Goal: Communication & Community: Answer question/provide support

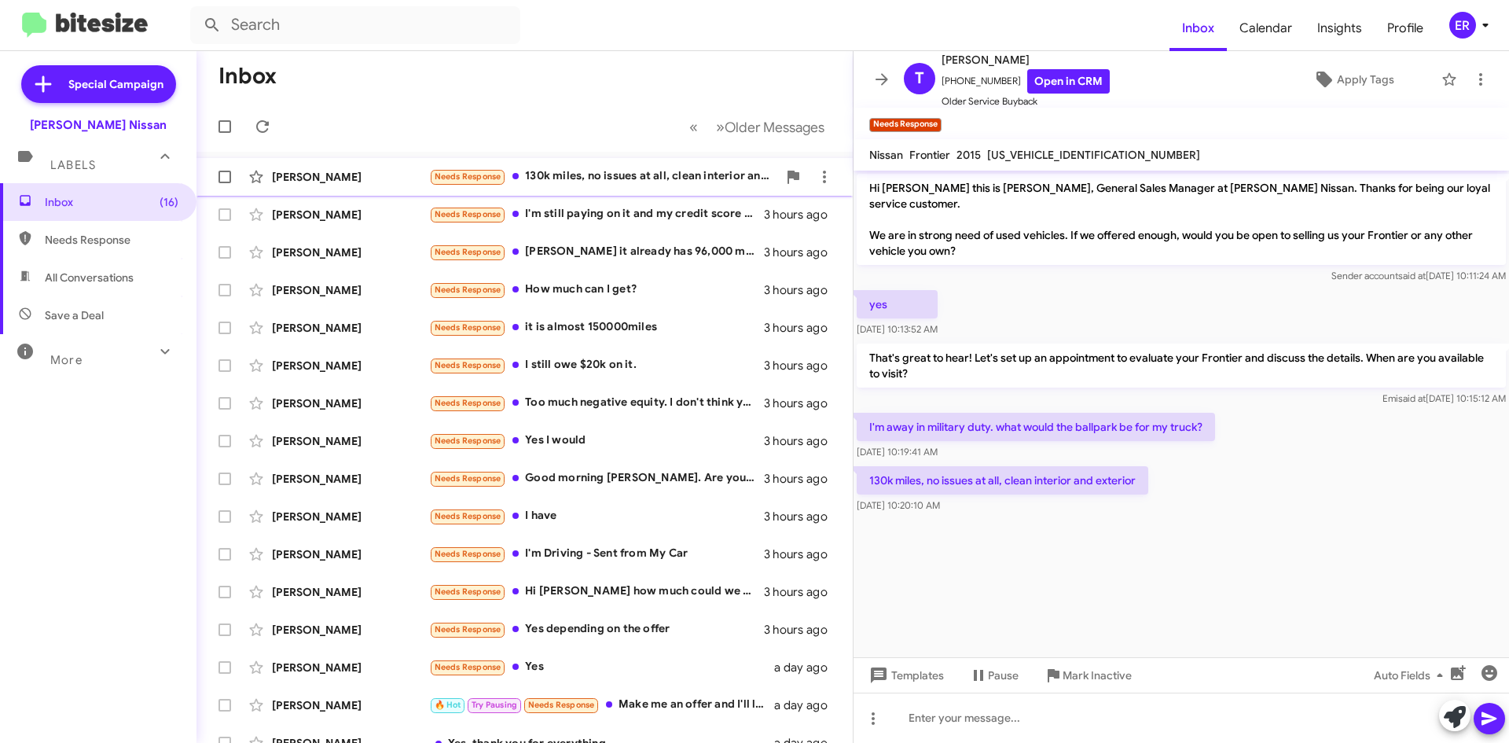
click at [650, 179] on div "Needs Response 130k miles, no issues at all, clean interior and exterior" at bounding box center [603, 176] width 348 height 18
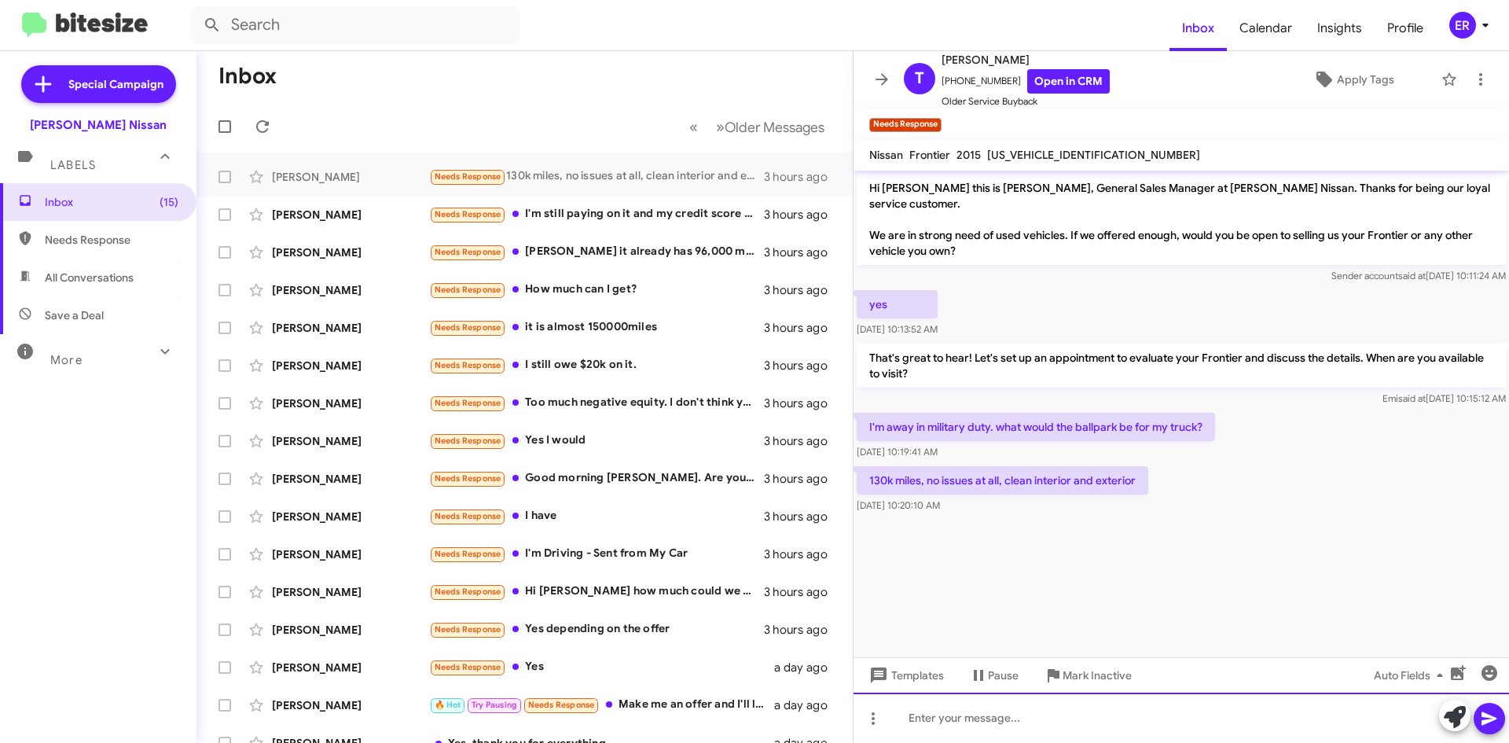
click at [1030, 709] on div at bounding box center [1182, 718] width 656 height 50
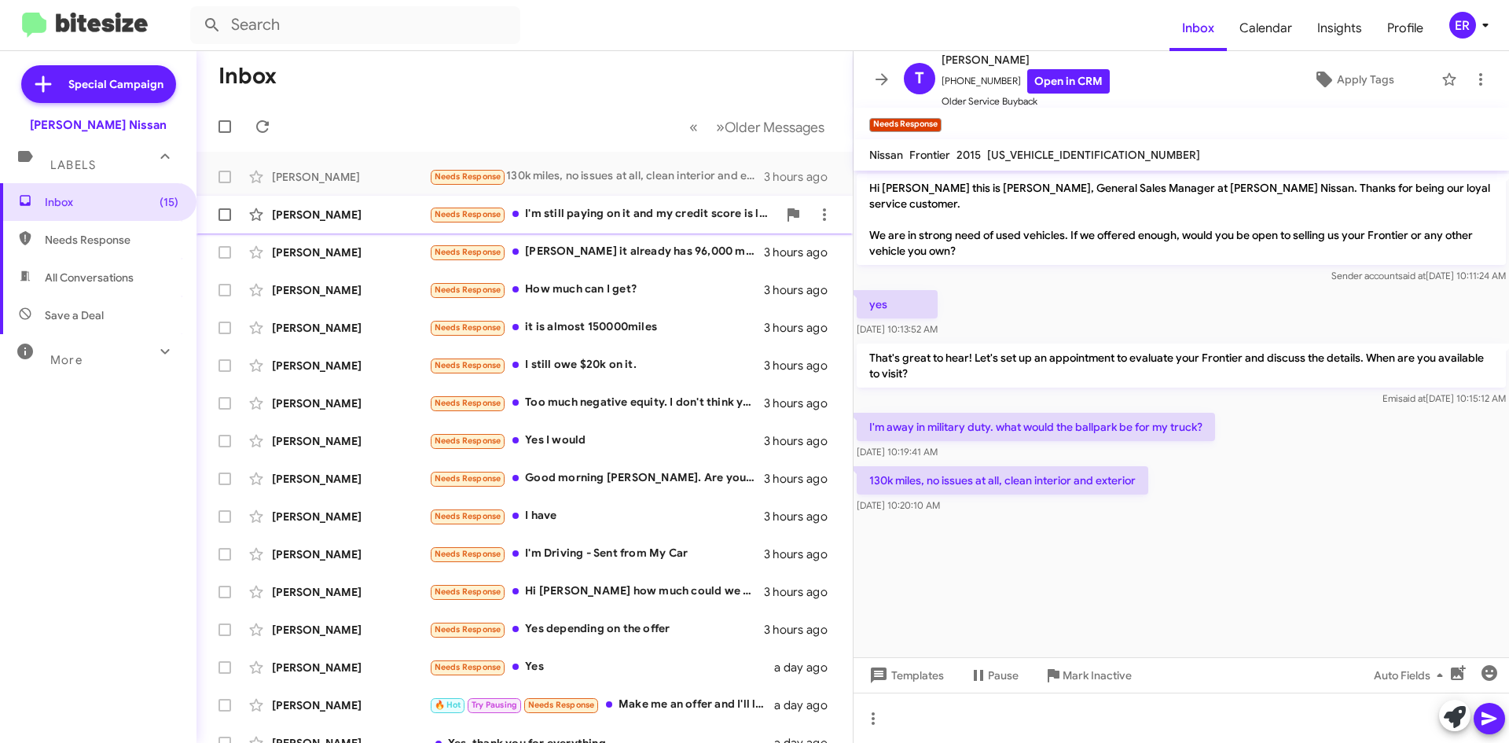
click at [693, 220] on div "Needs Response I'm still paying on it and my credit score is low" at bounding box center [603, 214] width 348 height 18
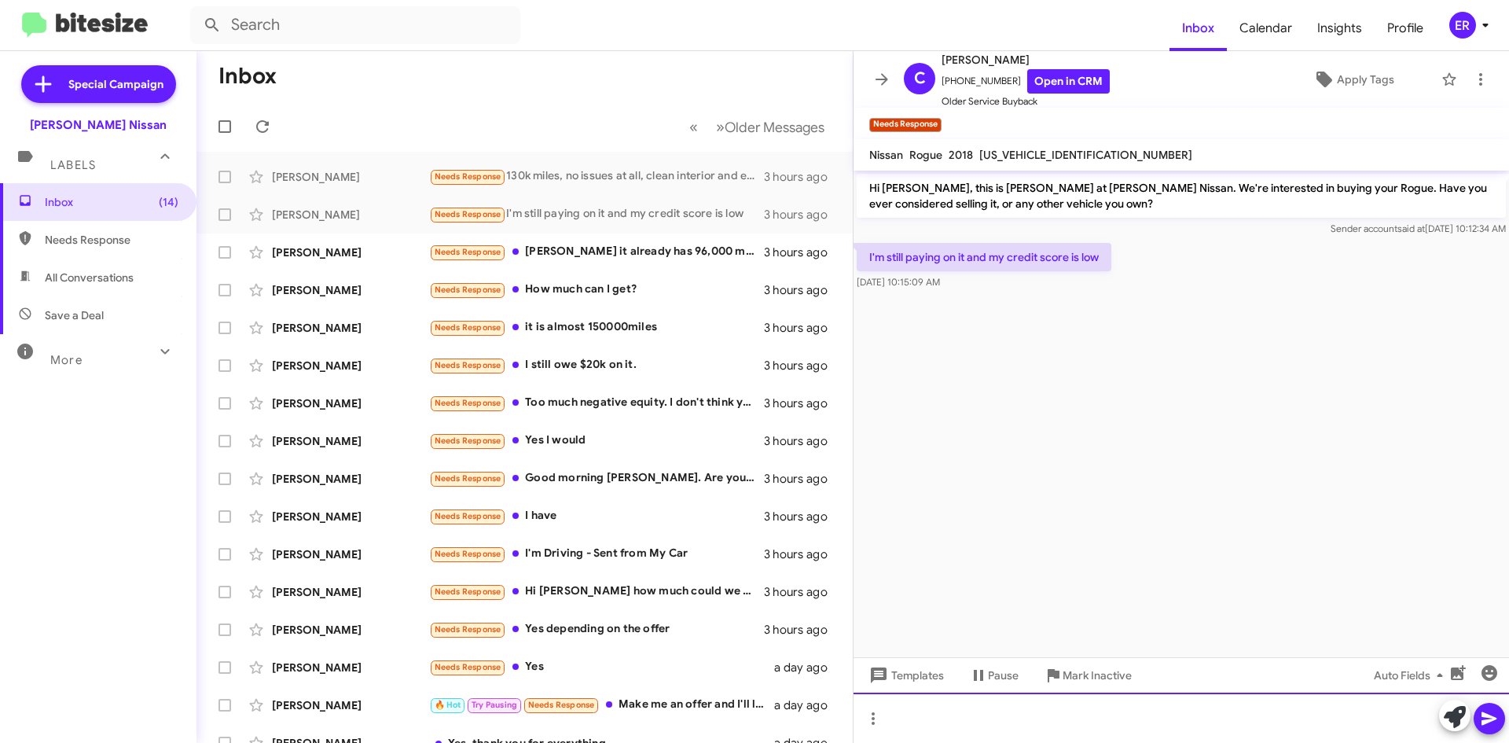
click at [1085, 727] on div at bounding box center [1182, 718] width 656 height 50
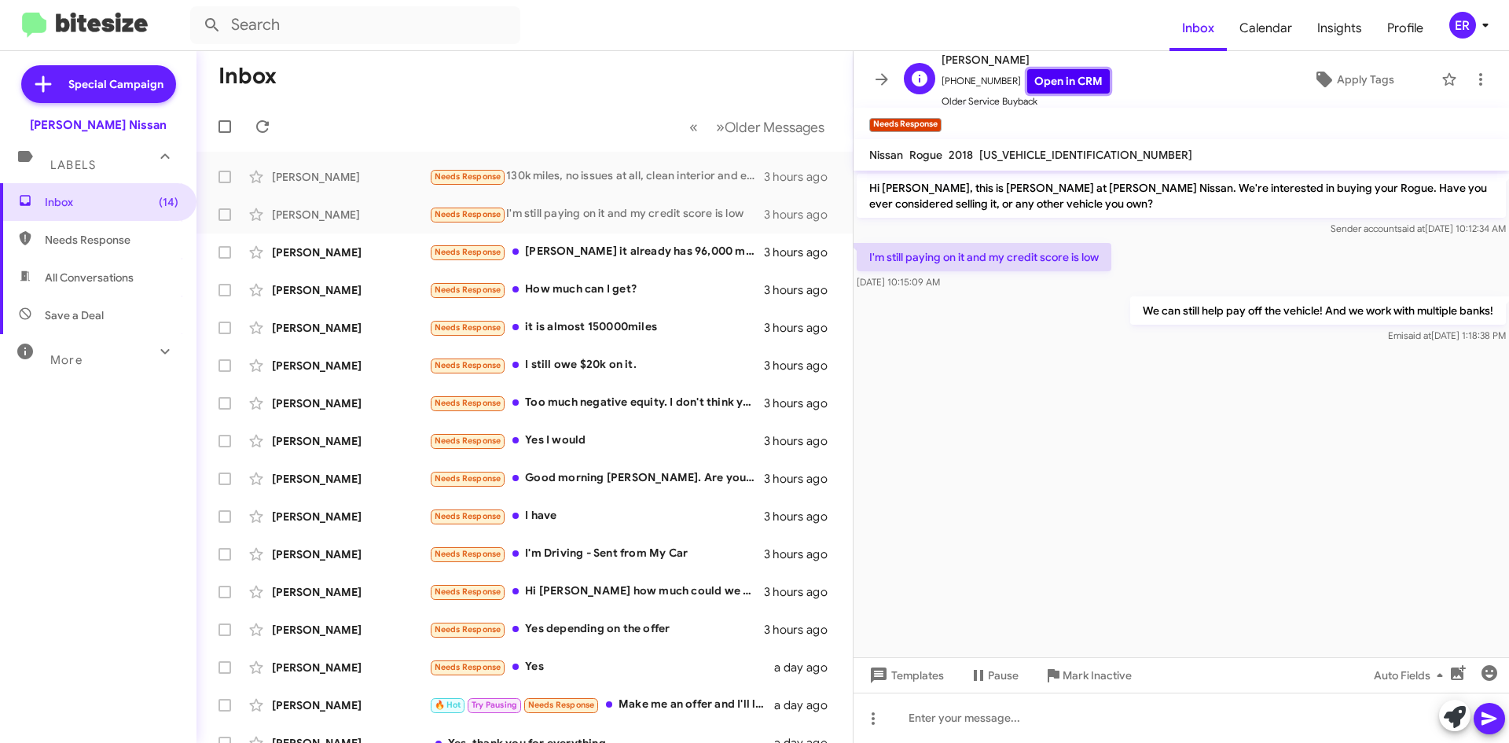
click at [1040, 81] on link "Open in CRM" at bounding box center [1069, 81] width 83 height 24
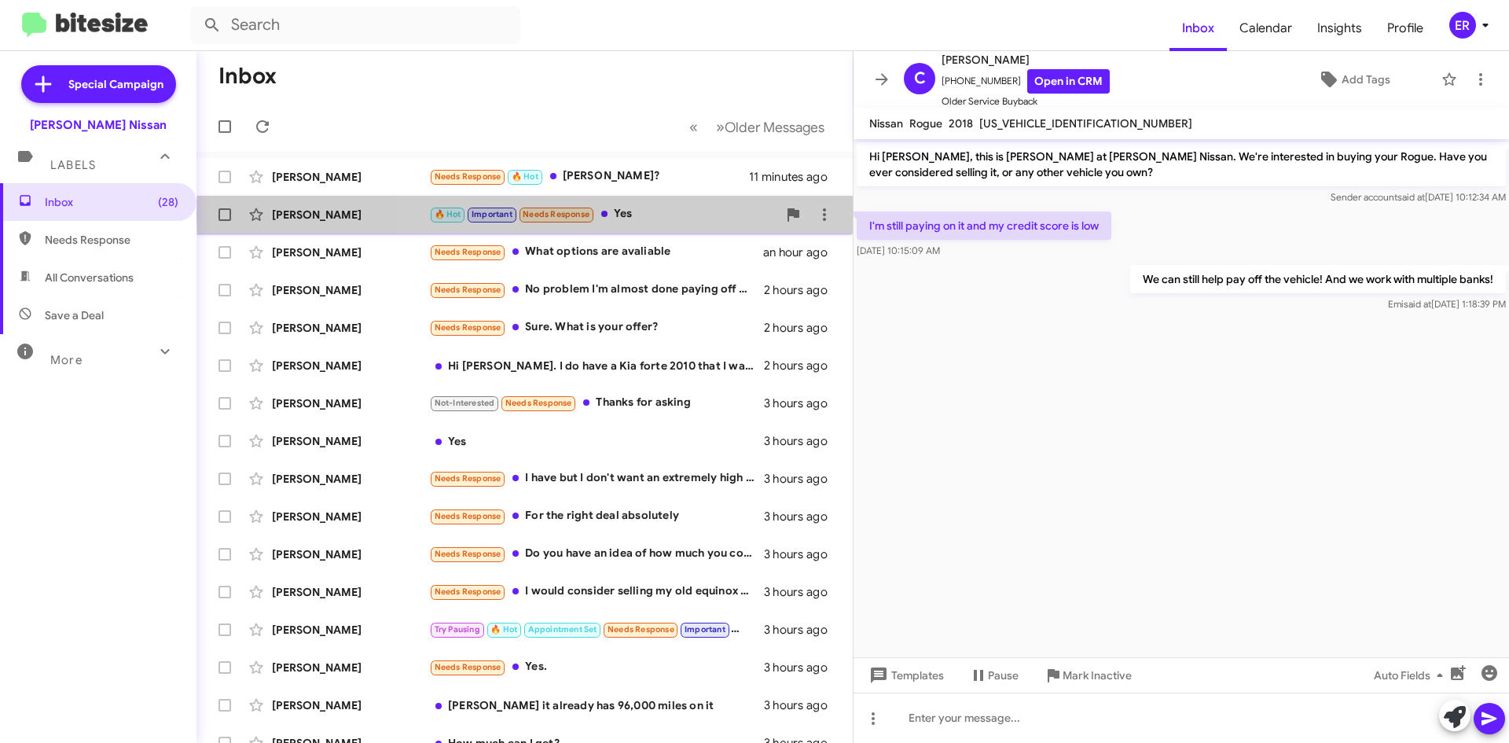
click at [675, 215] on div "🔥 Hot Important Needs Response Yes" at bounding box center [603, 214] width 348 height 18
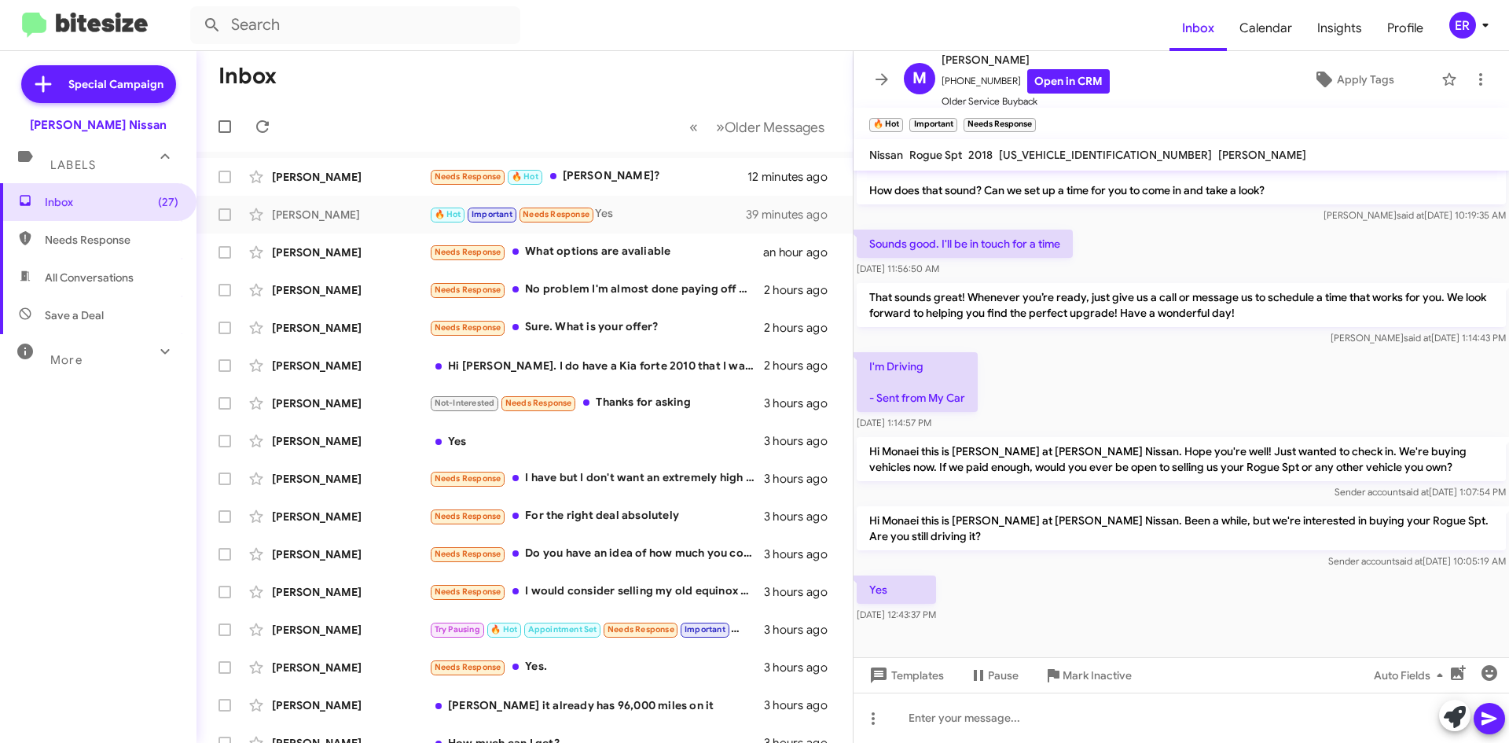
scroll to position [783, 0]
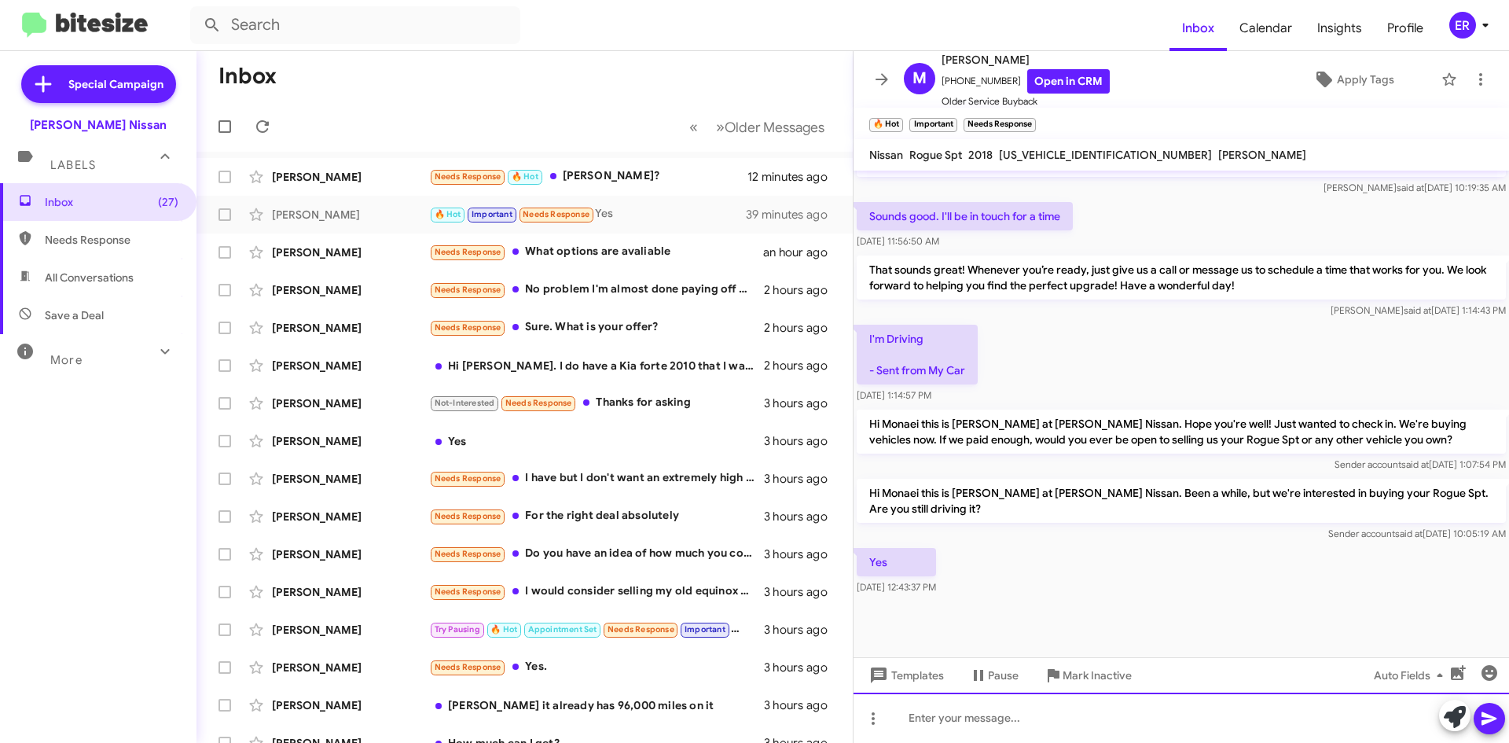
click at [1104, 723] on div at bounding box center [1182, 718] width 656 height 50
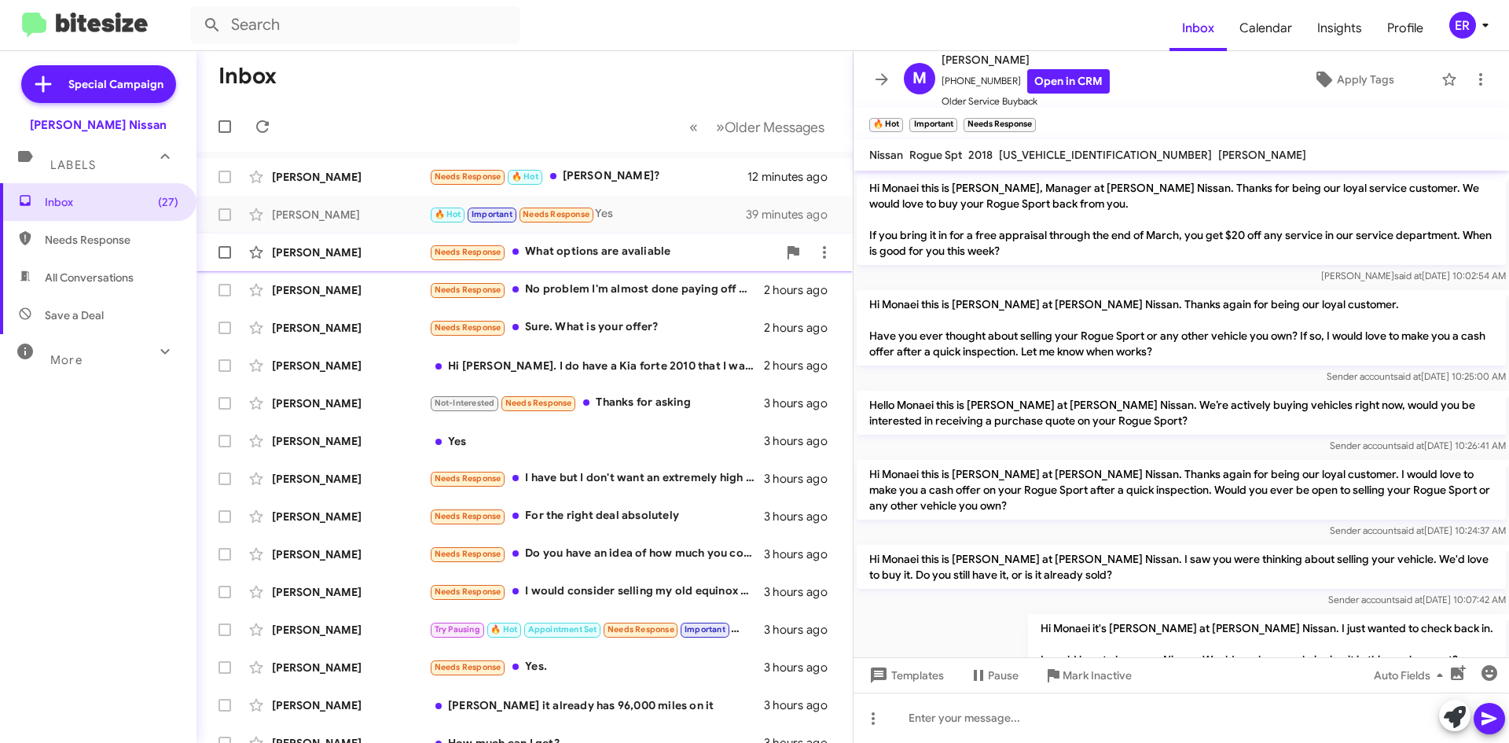
click at [640, 258] on div "Needs Response What options are avaliable" at bounding box center [603, 252] width 348 height 18
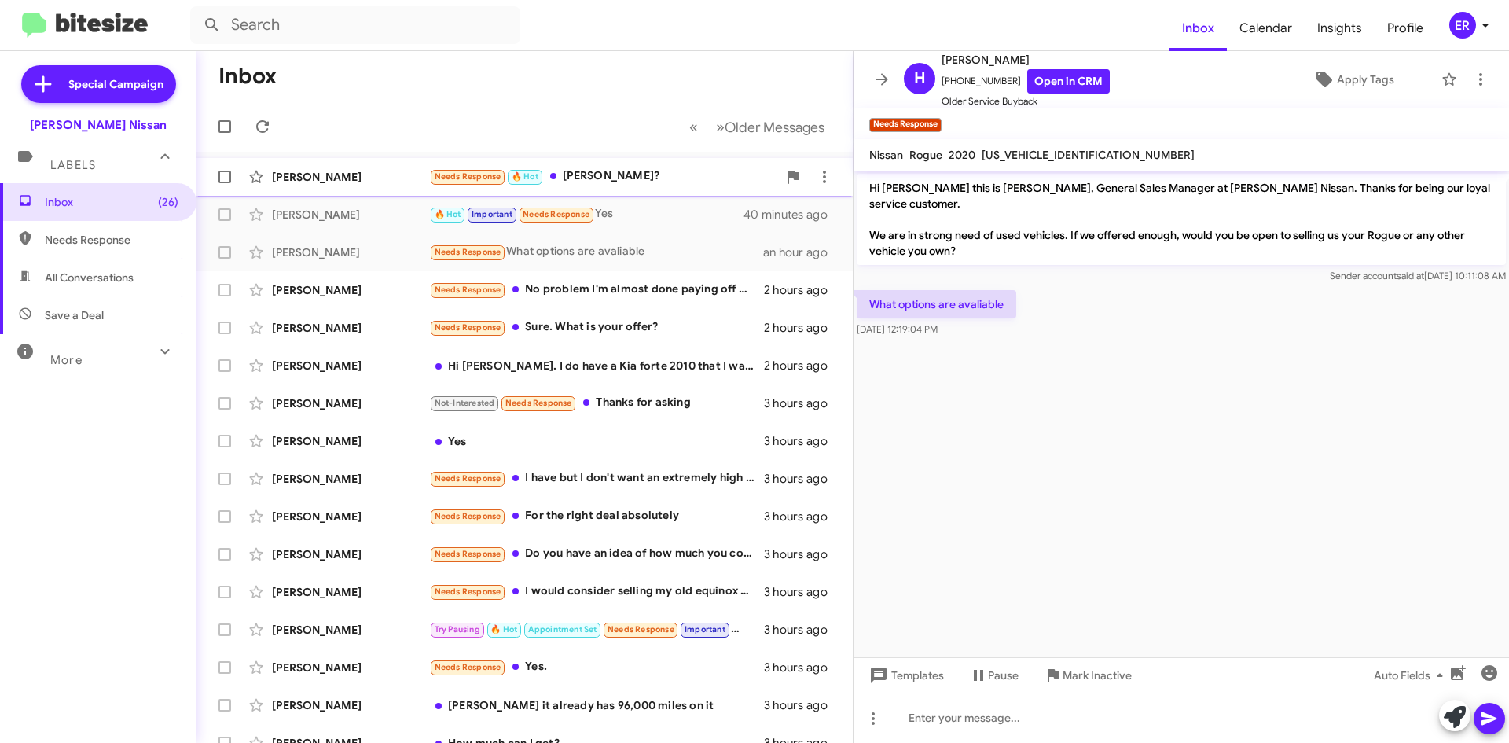
click at [638, 170] on div "[PERSON_NAME] Needs Response 🔥 Hot [PERSON_NAME]? 13 minutes ago" at bounding box center [524, 176] width 631 height 31
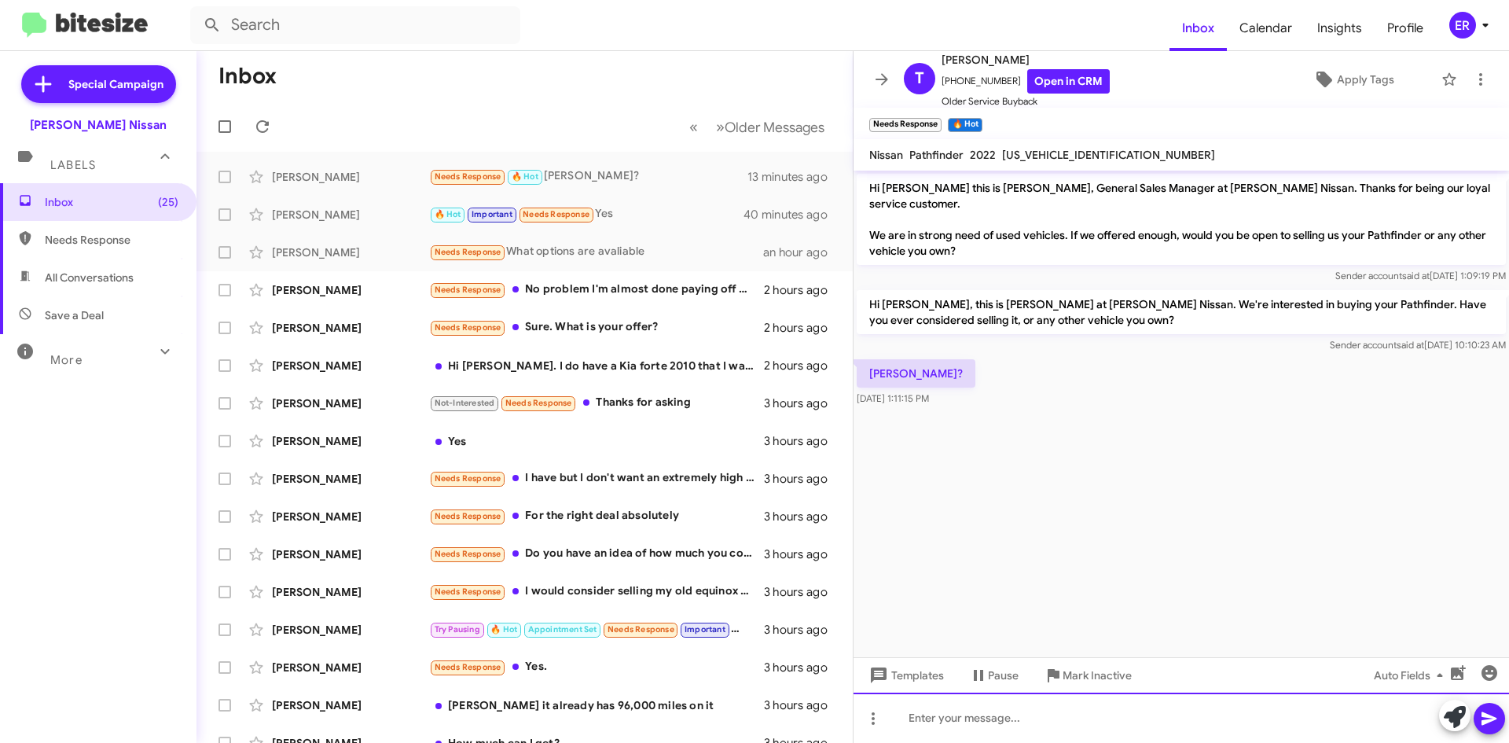
click at [1052, 715] on div at bounding box center [1182, 718] width 656 height 50
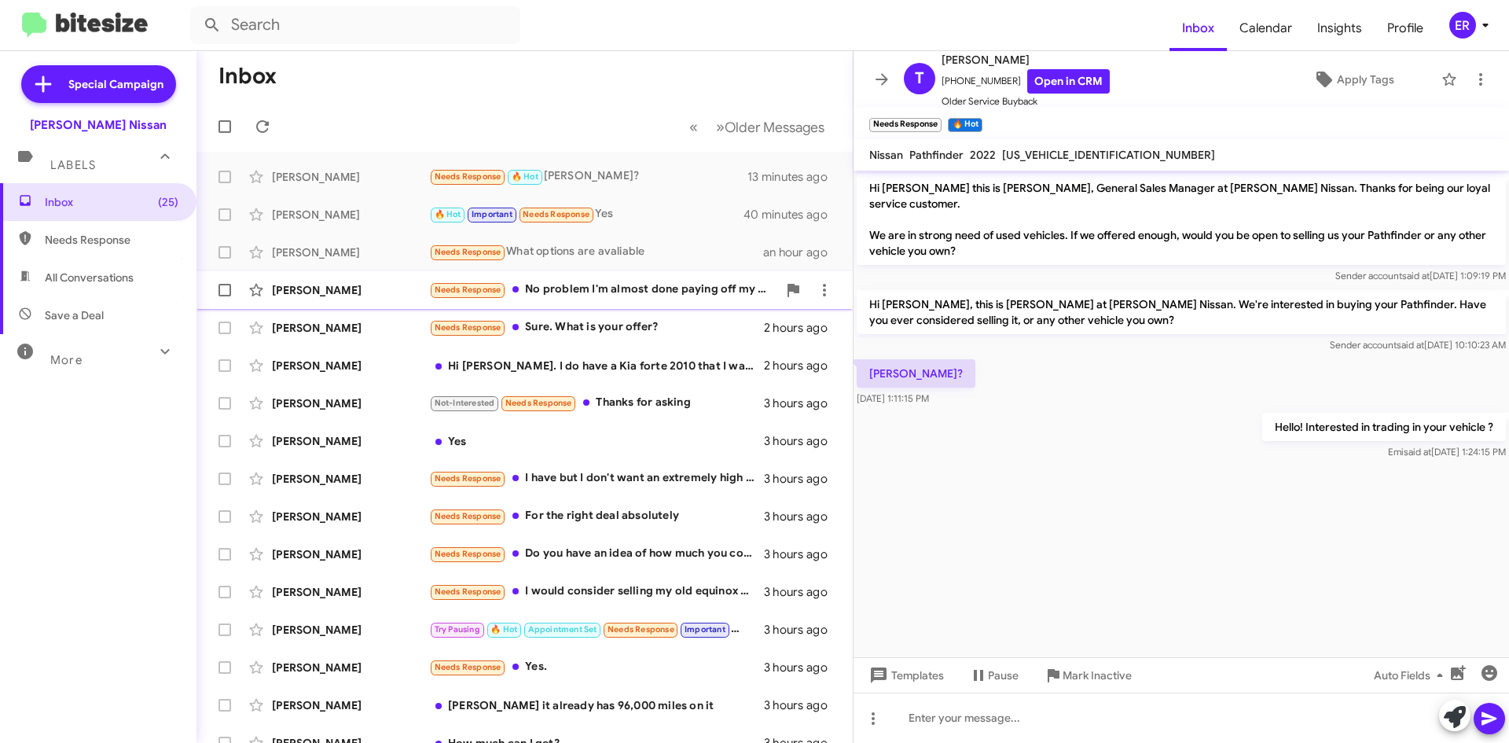
click at [688, 307] on span "[PERSON_NAME] Needs Response No problem I'm almost done paying off my car and I…" at bounding box center [525, 290] width 656 height 38
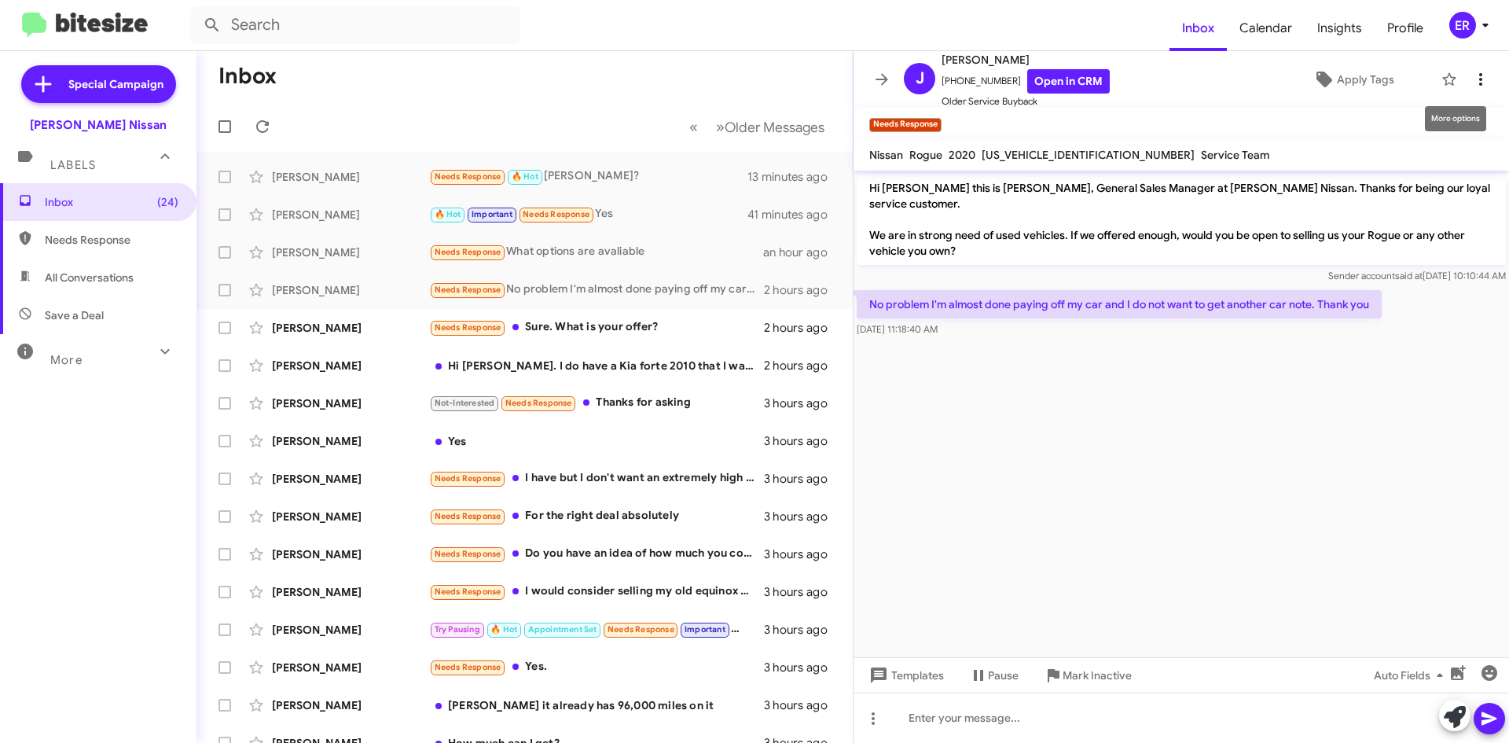
click at [1478, 68] on button at bounding box center [1480, 79] width 31 height 31
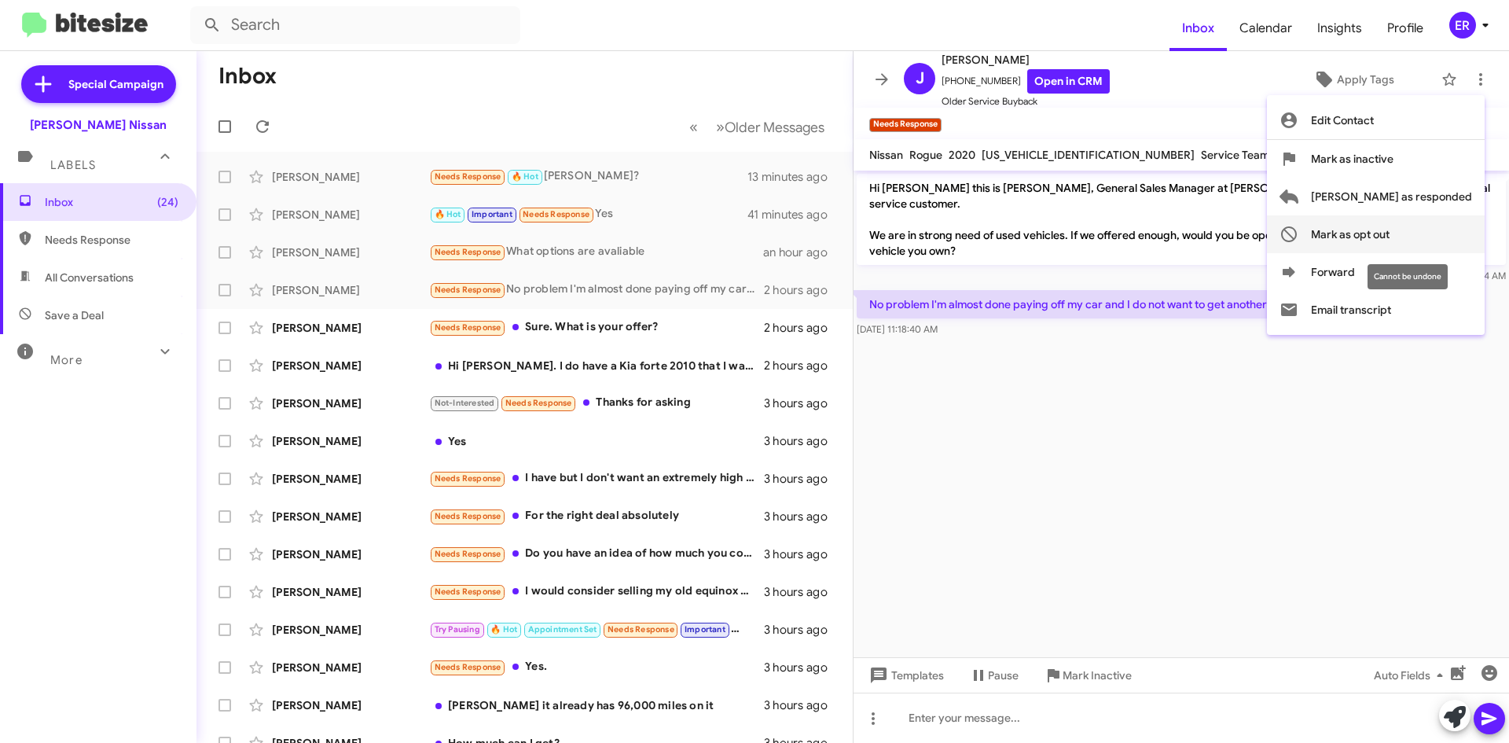
click at [1390, 244] on span "Mark as opt out" at bounding box center [1350, 234] width 79 height 38
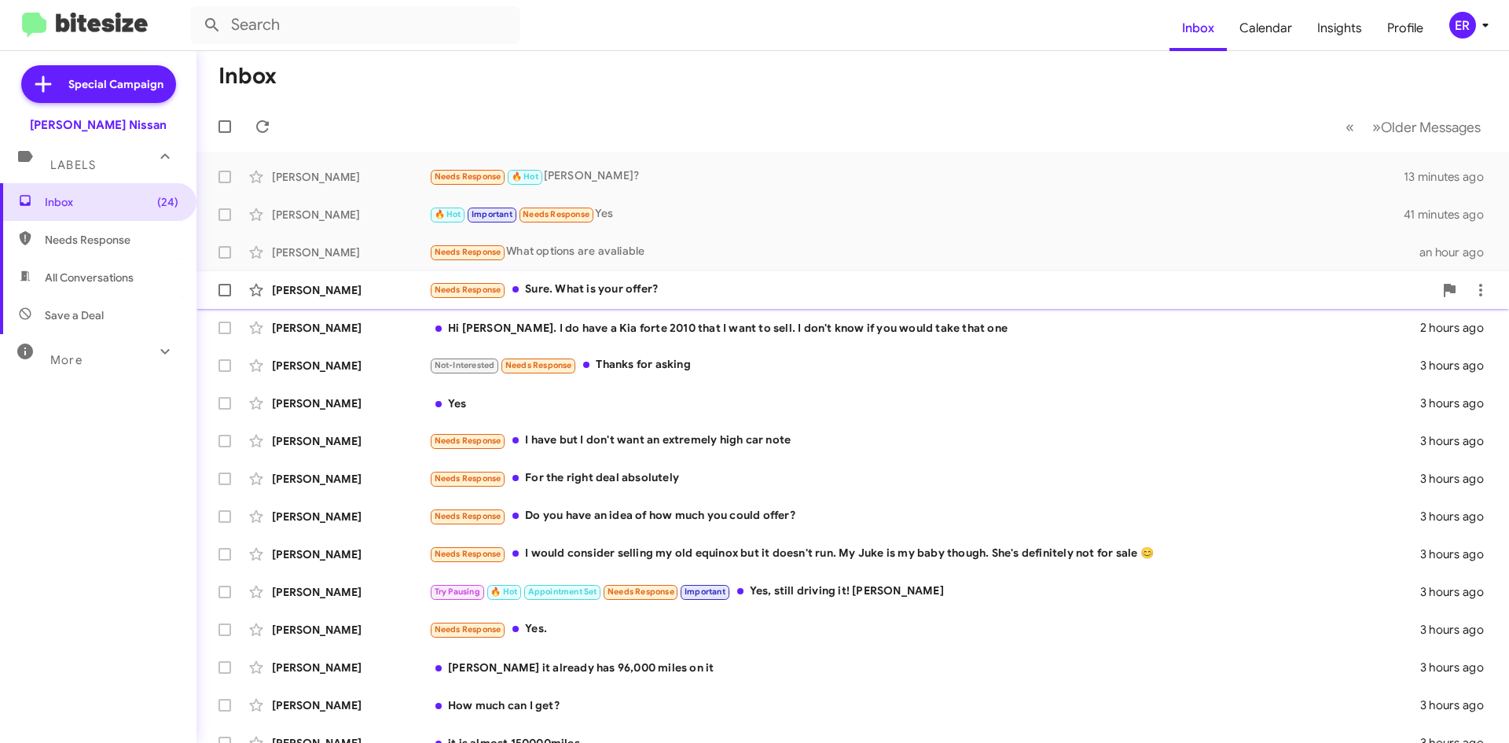
click at [741, 307] on span "[PERSON_NAME] Needs Response Sure. What is your offer? 2 hours ago" at bounding box center [853, 290] width 1313 height 38
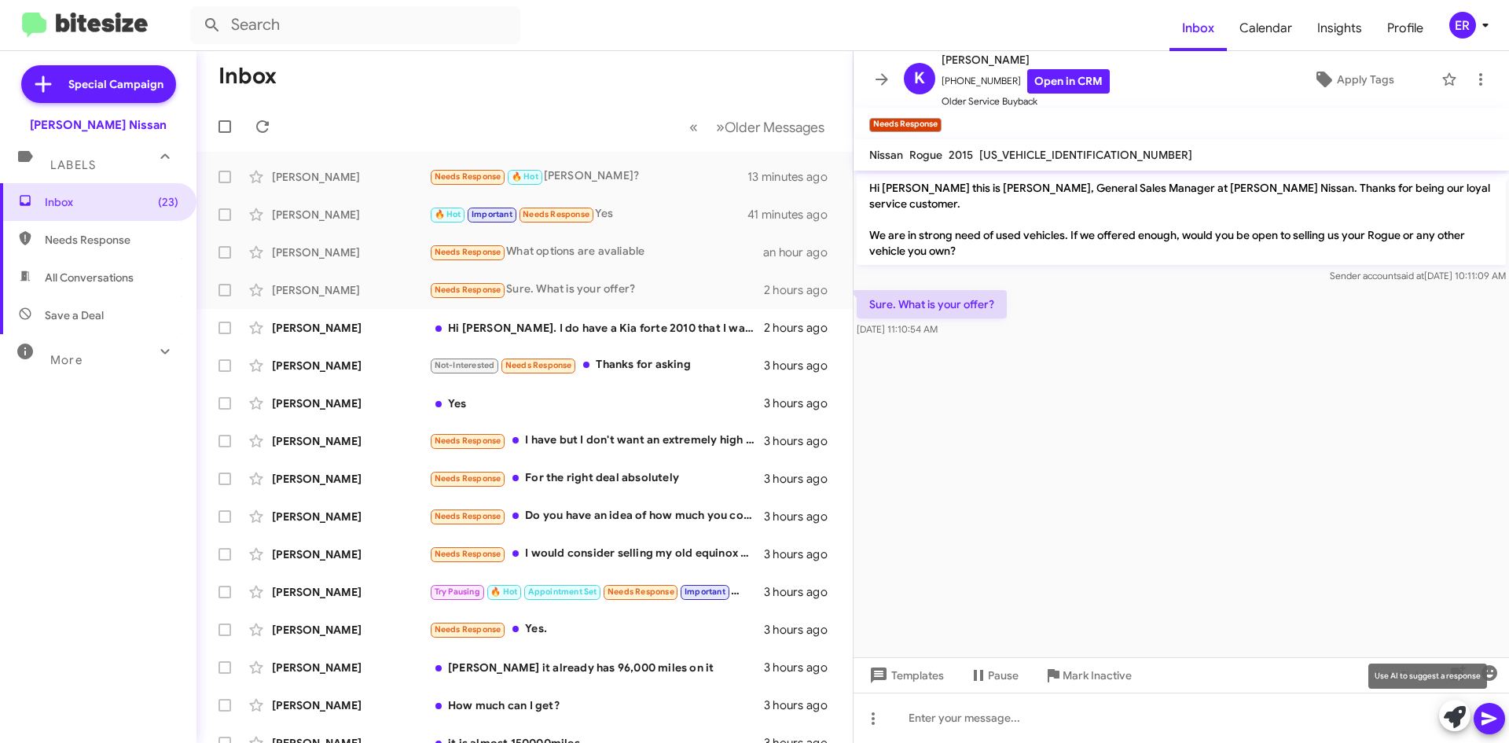
click at [1463, 719] on icon at bounding box center [1455, 717] width 22 height 22
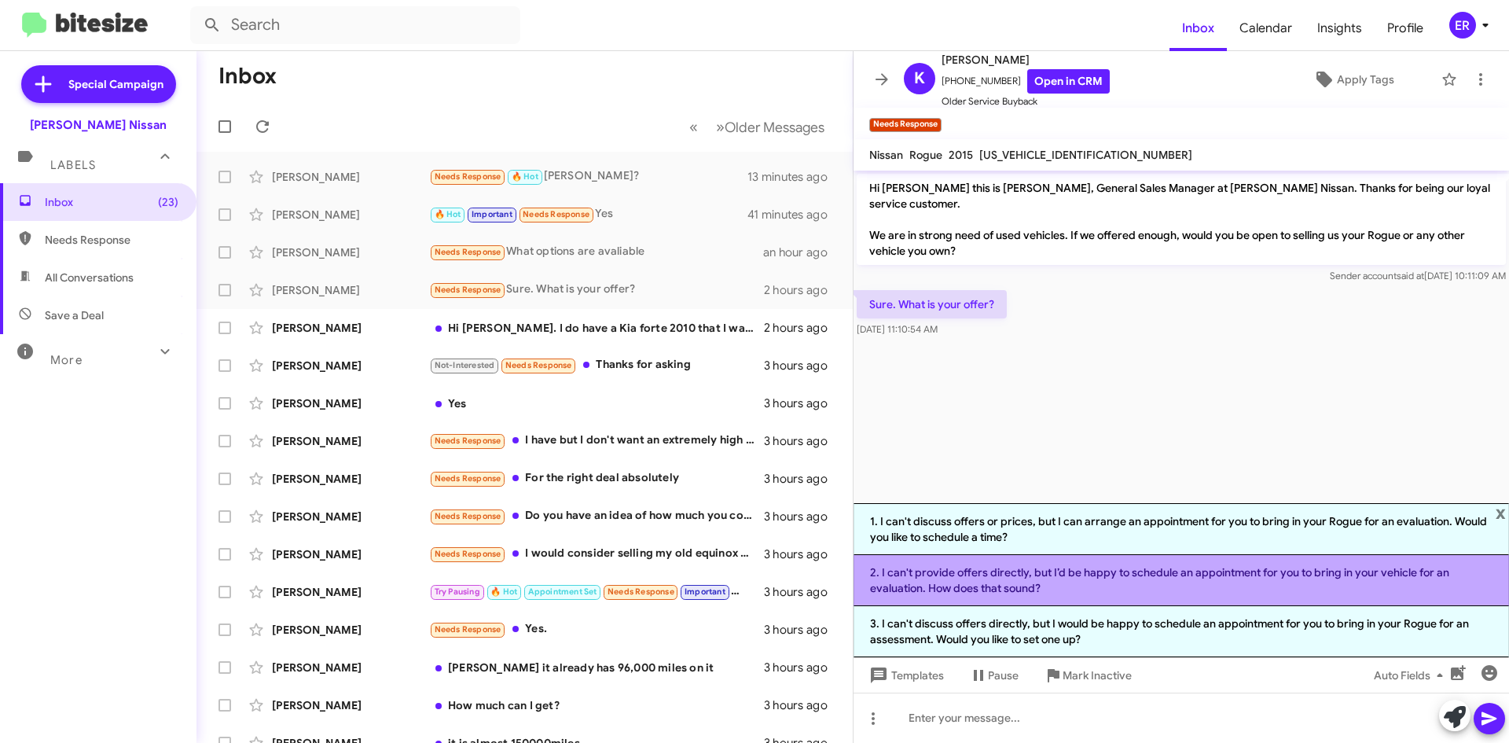
click at [1062, 579] on li "2. I can't provide offers directly, but I’d be happy to schedule an appointment…" at bounding box center [1182, 580] width 656 height 51
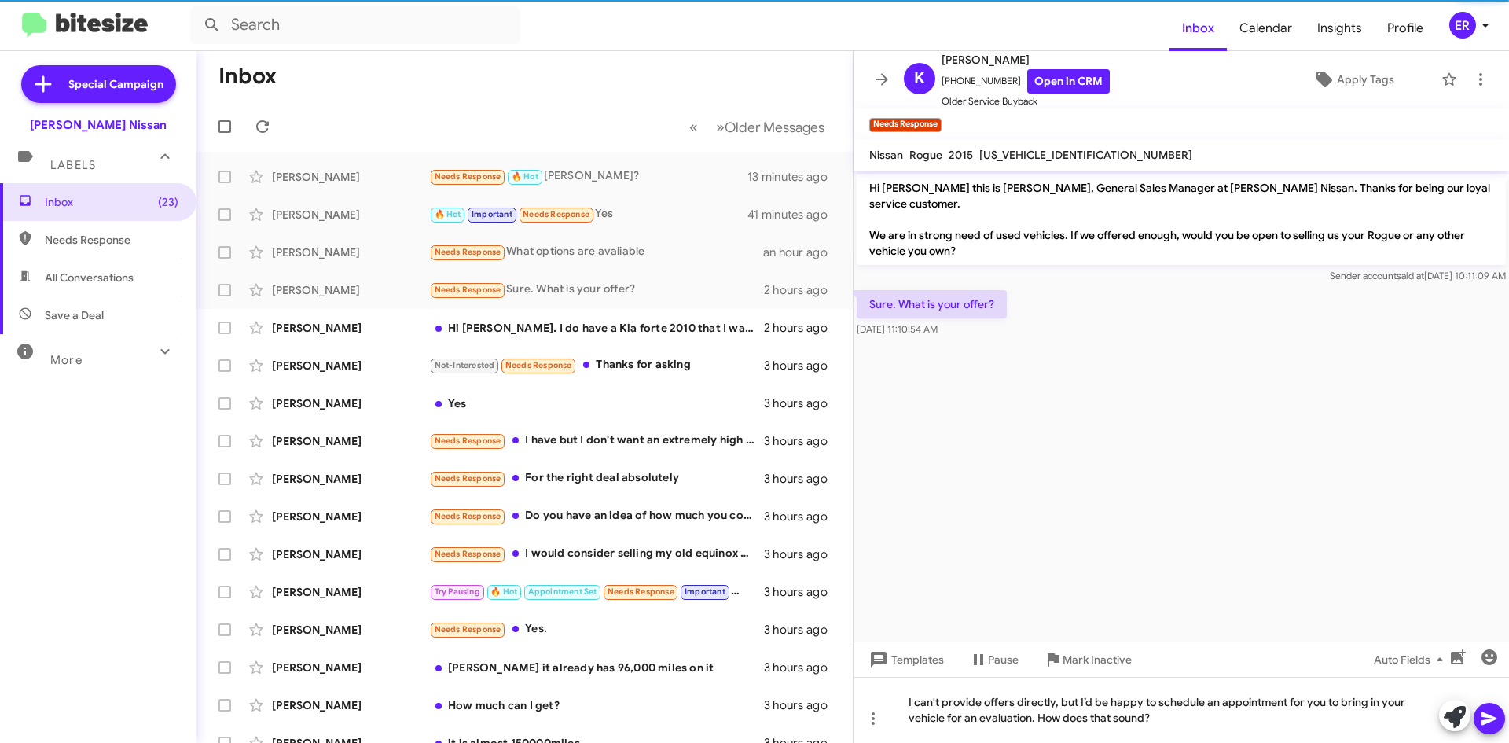
click at [1487, 723] on icon at bounding box center [1489, 718] width 19 height 19
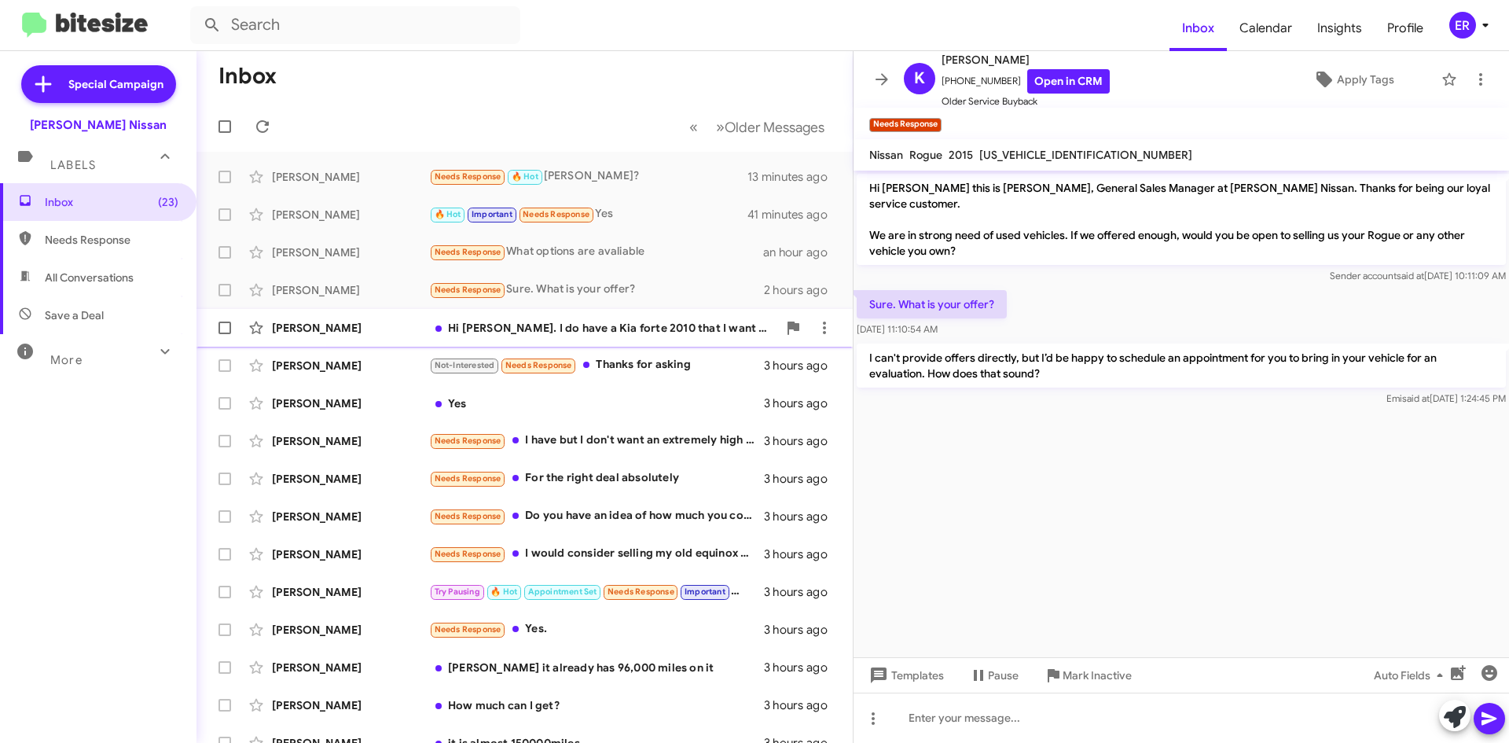
click at [598, 330] on div "Hi [PERSON_NAME]. I do have a Kia forte 2010 that I want to sell. I don't know …" at bounding box center [603, 328] width 348 height 16
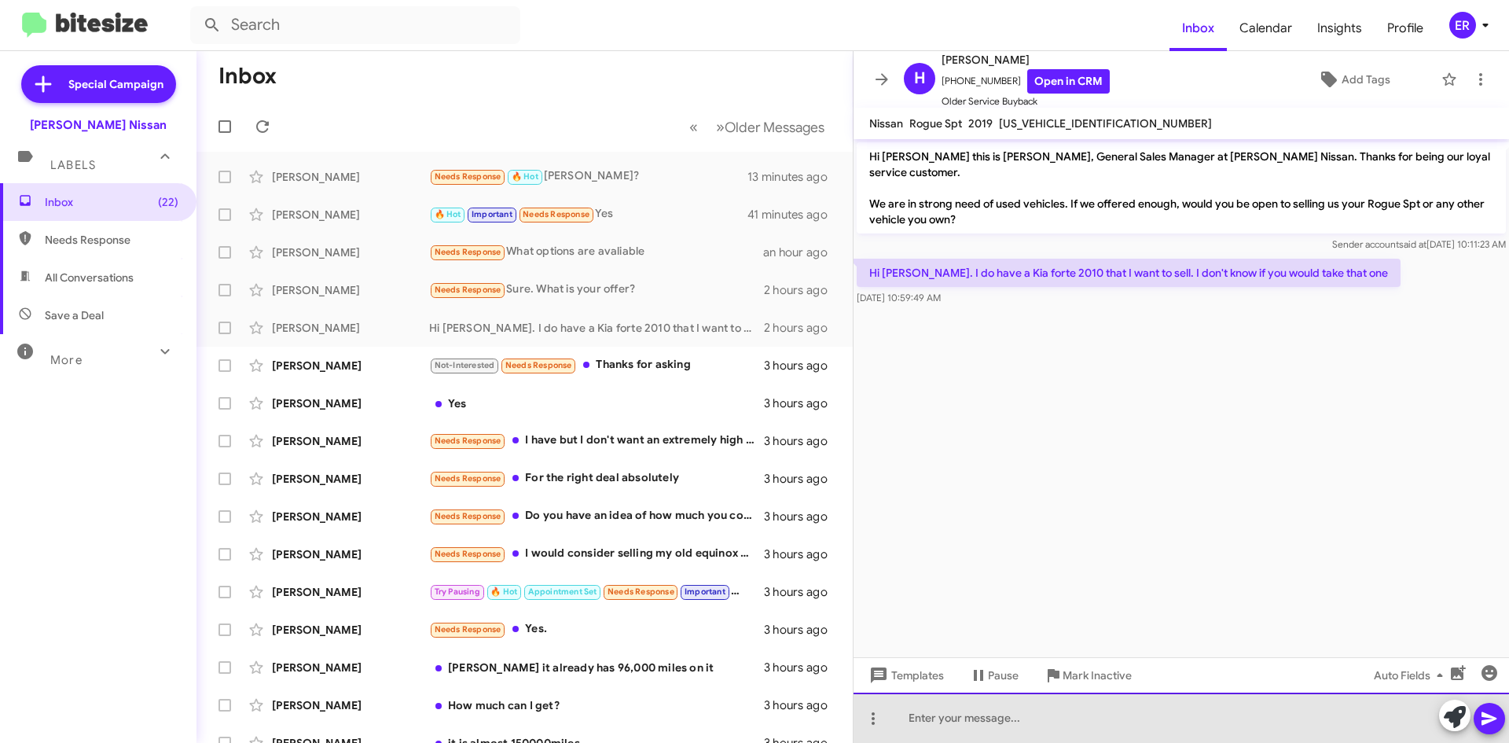
click at [1020, 724] on div at bounding box center [1182, 718] width 656 height 50
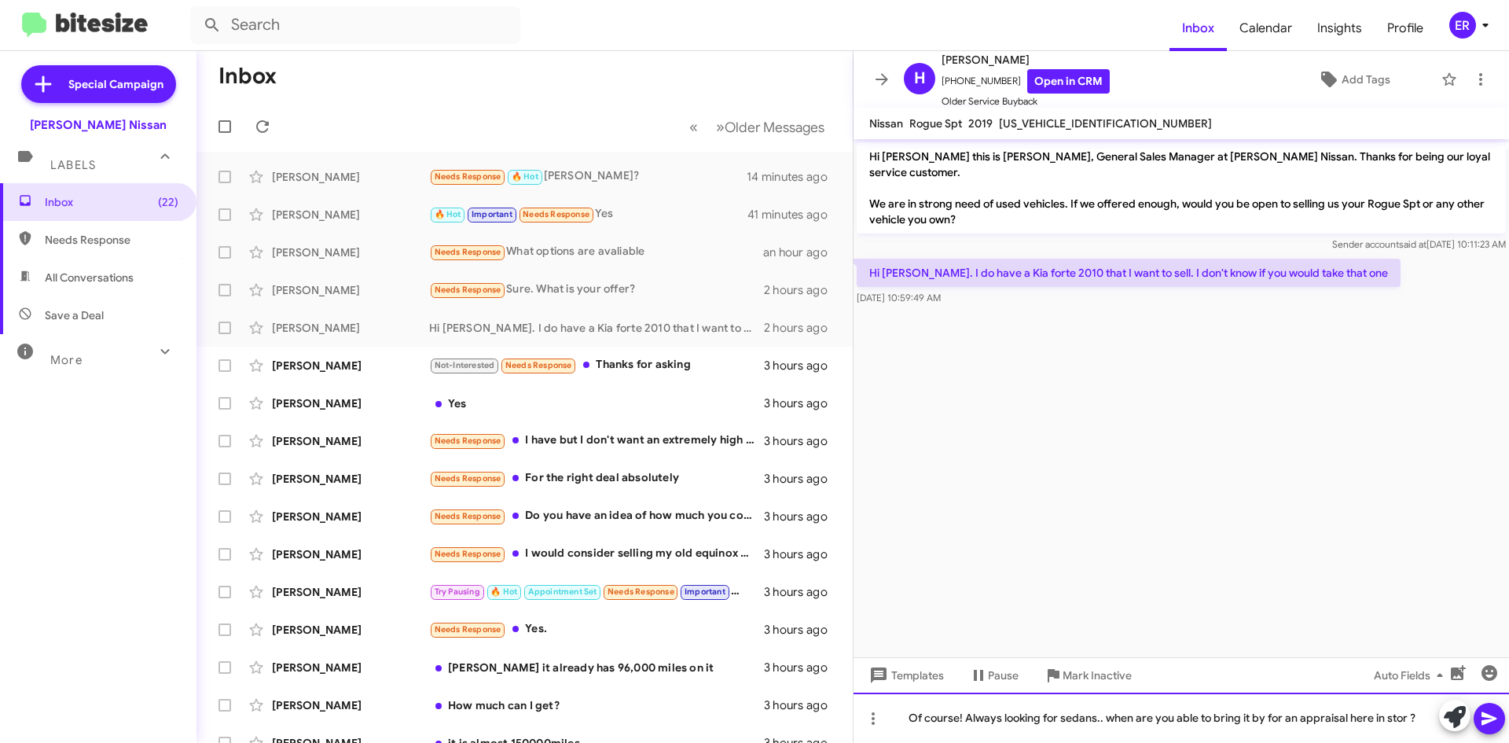
click at [1370, 726] on div "Of course! Always looking for sedans.. when are you able to bring it by for an …" at bounding box center [1182, 718] width 656 height 50
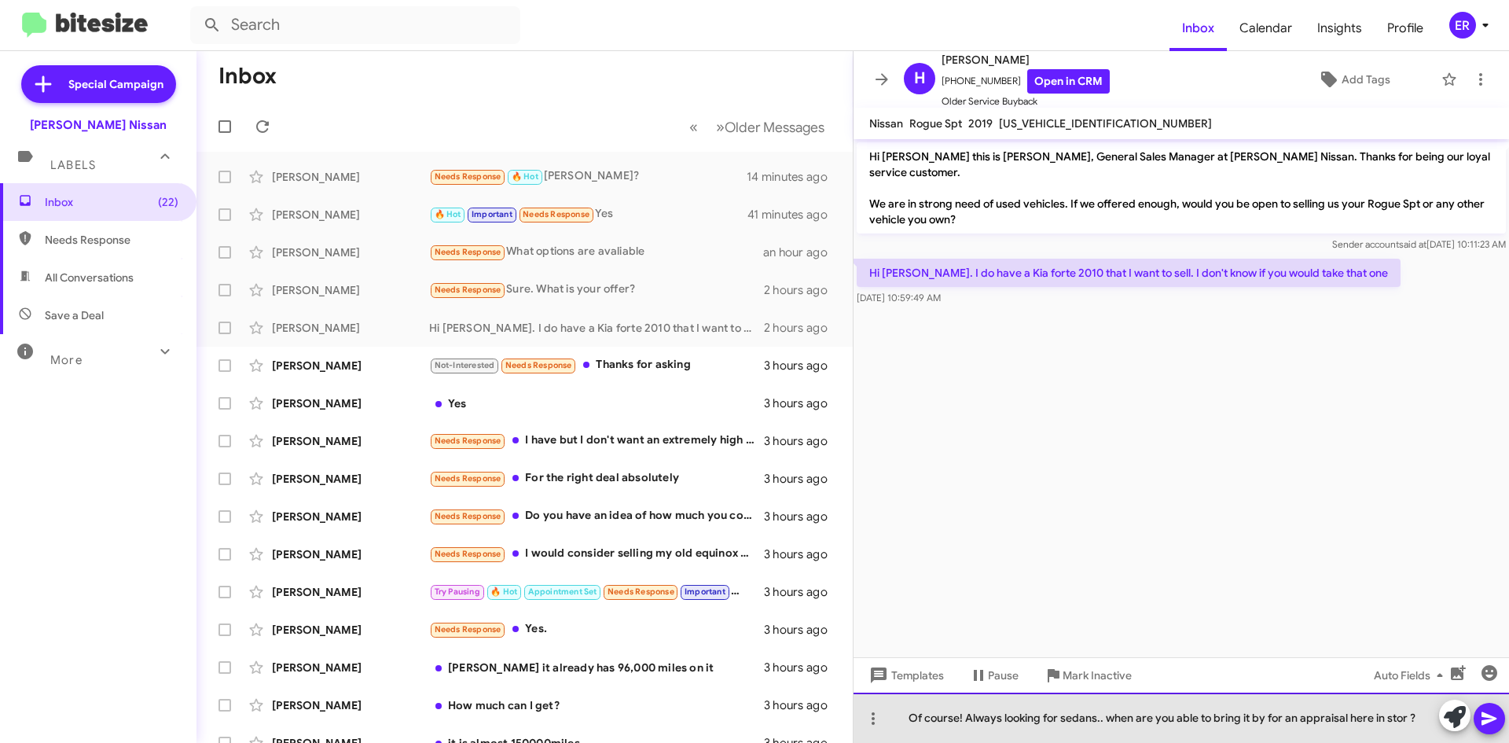
click at [1406, 716] on div "Of course! Always looking for sedans.. when are you able to bring it by for an …" at bounding box center [1182, 718] width 656 height 50
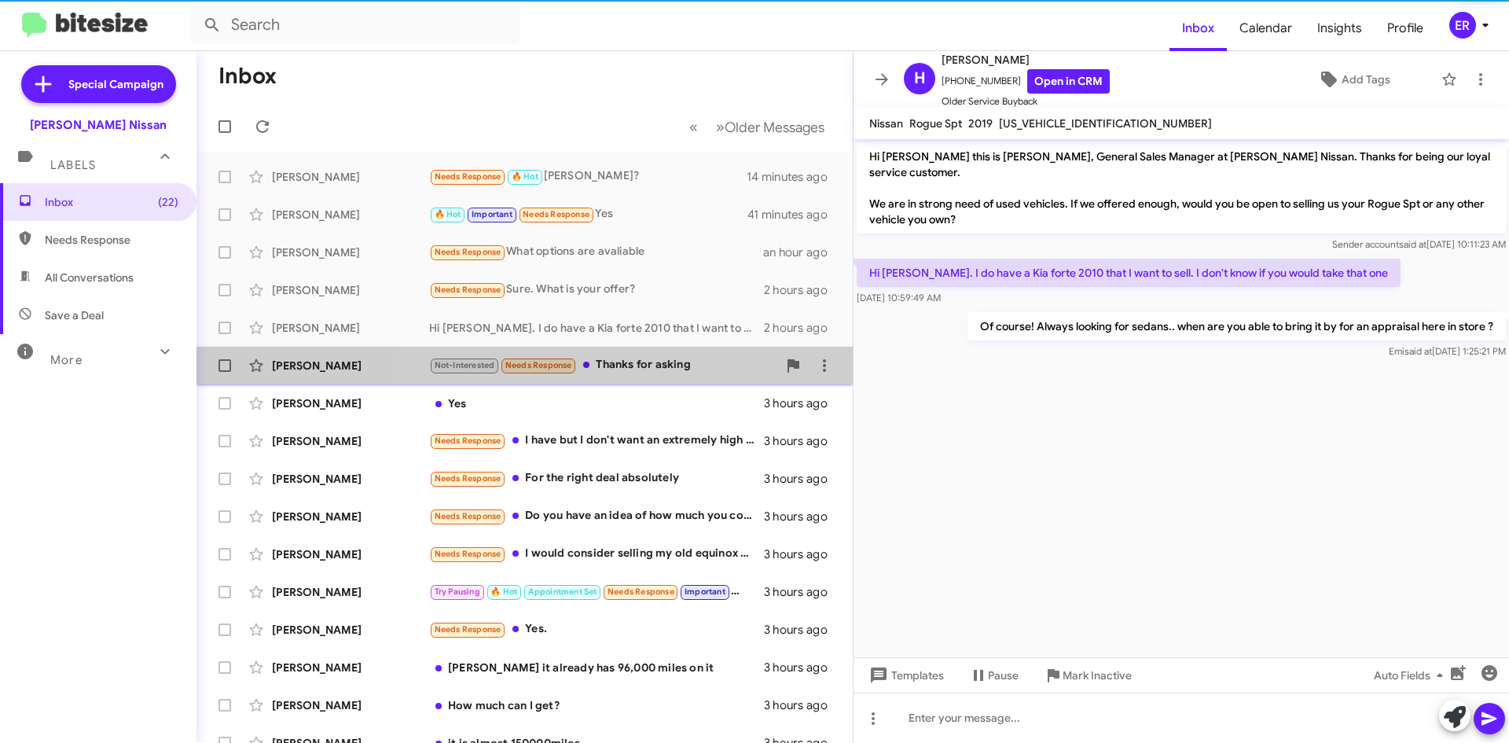
click at [716, 359] on div "Not-Interested Needs Response Thanks for asking" at bounding box center [603, 365] width 348 height 18
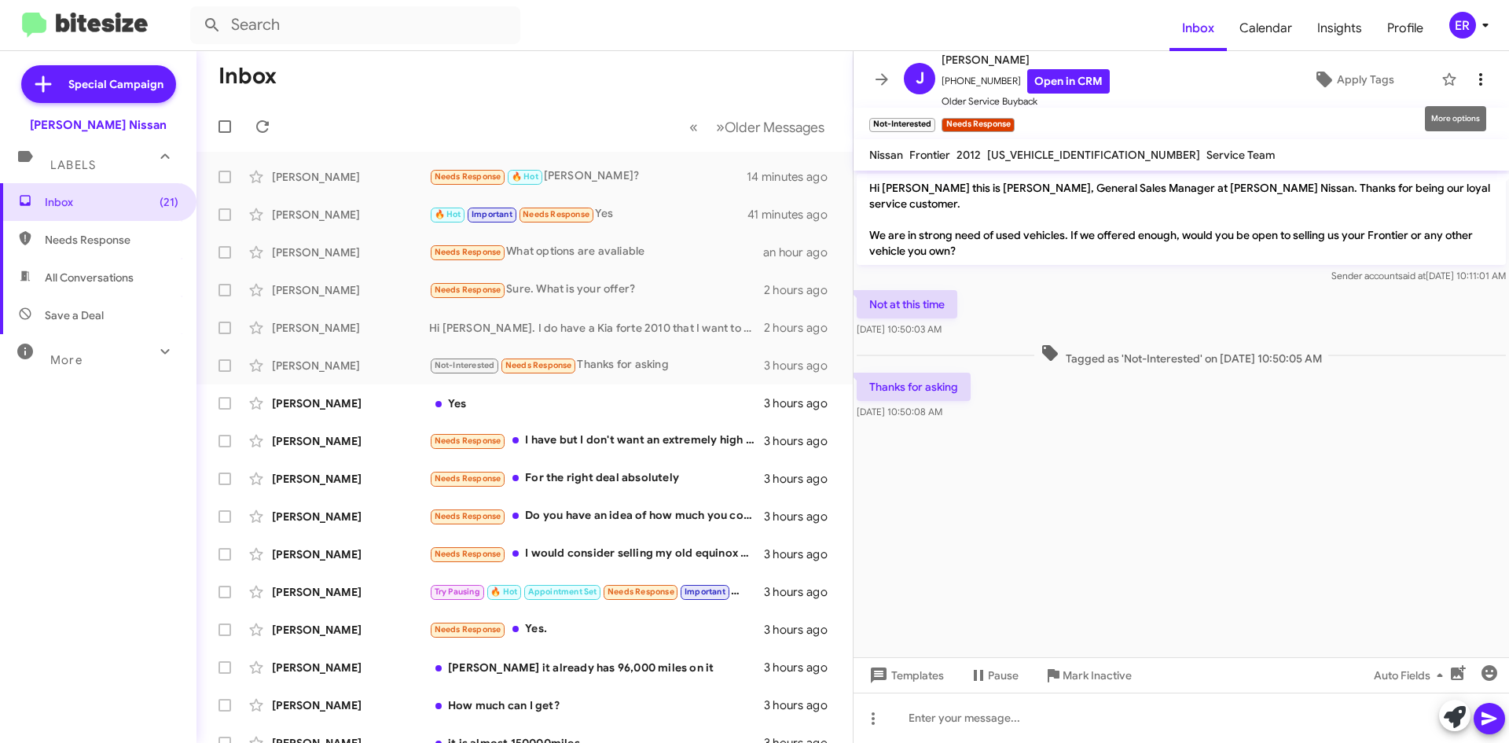
click at [1477, 83] on icon at bounding box center [1481, 79] width 19 height 19
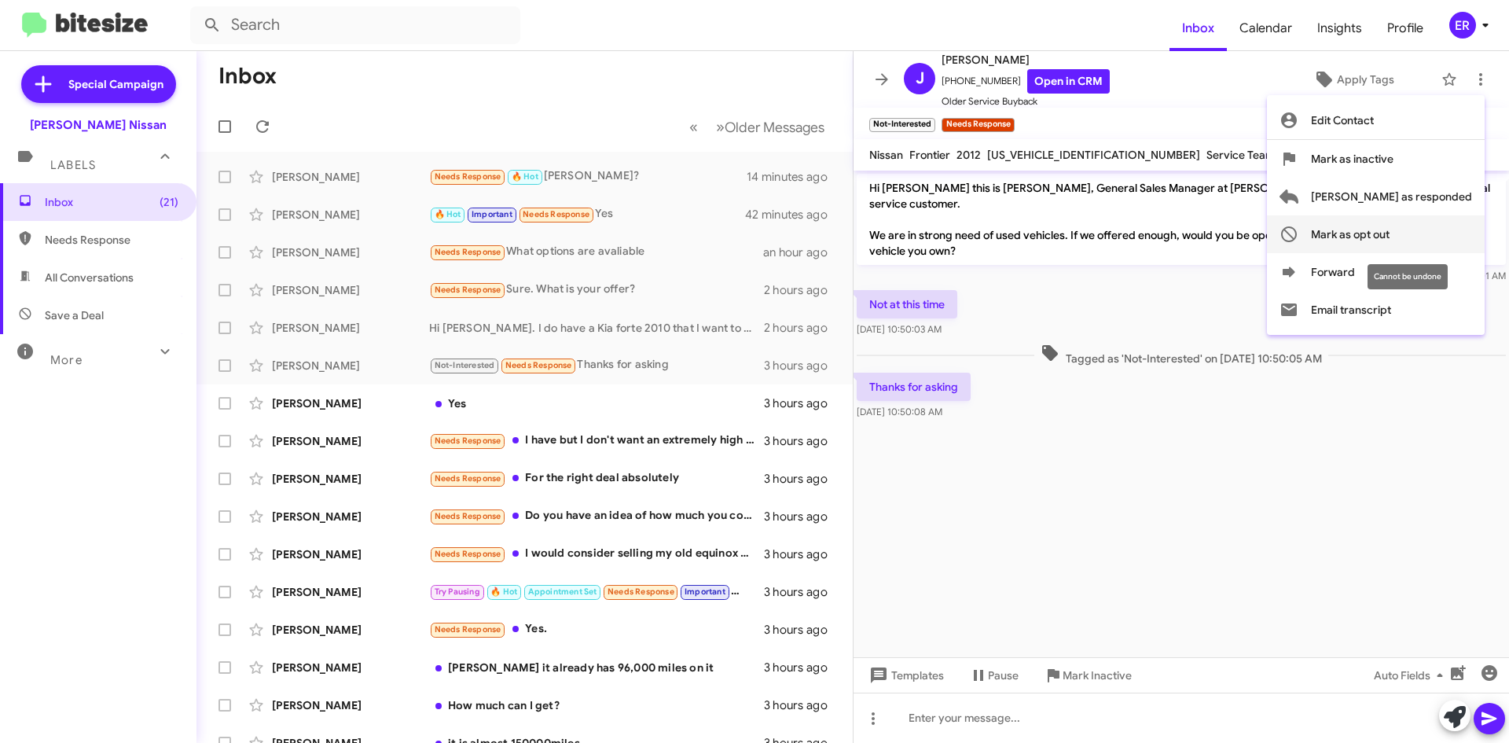
click at [1390, 234] on span "Mark as opt out" at bounding box center [1350, 234] width 79 height 38
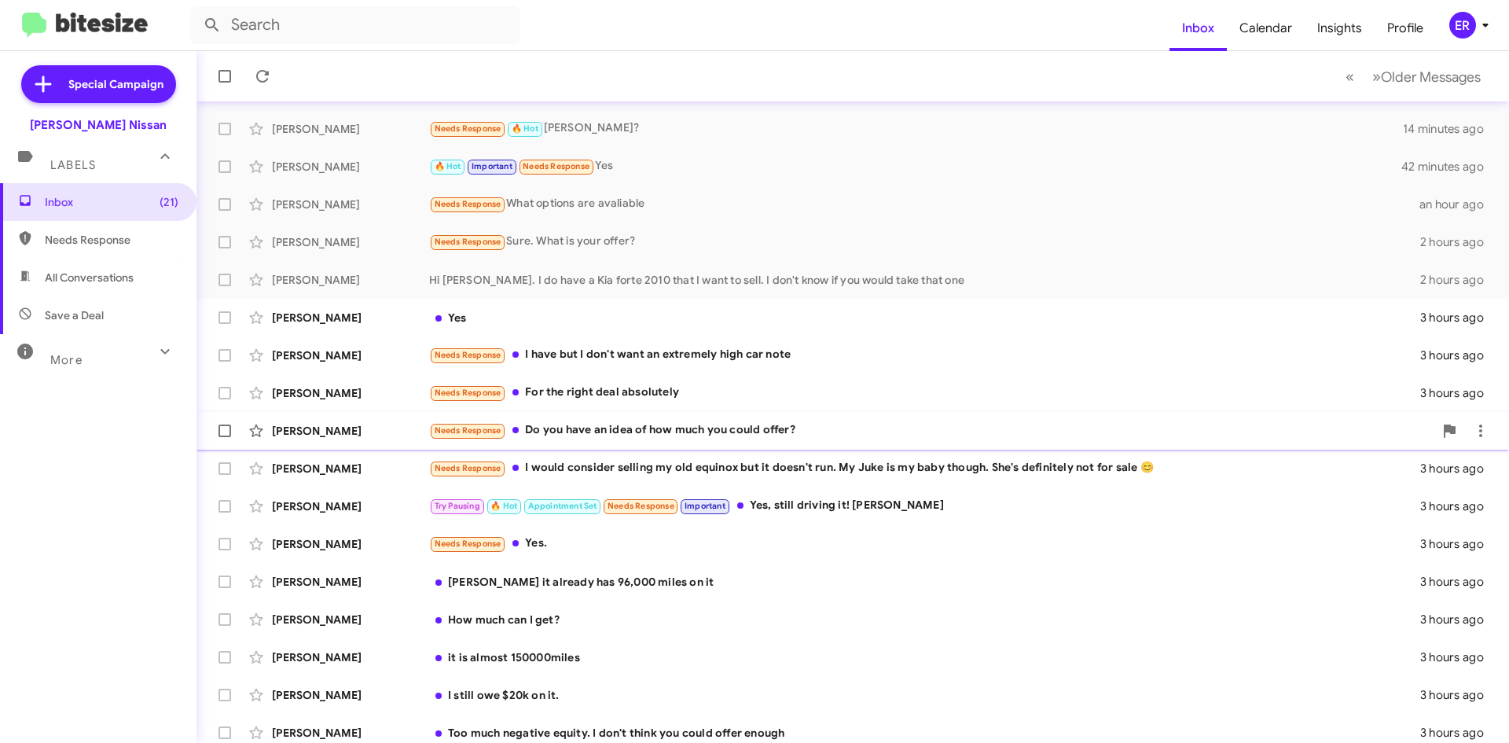
scroll to position [94, 0]
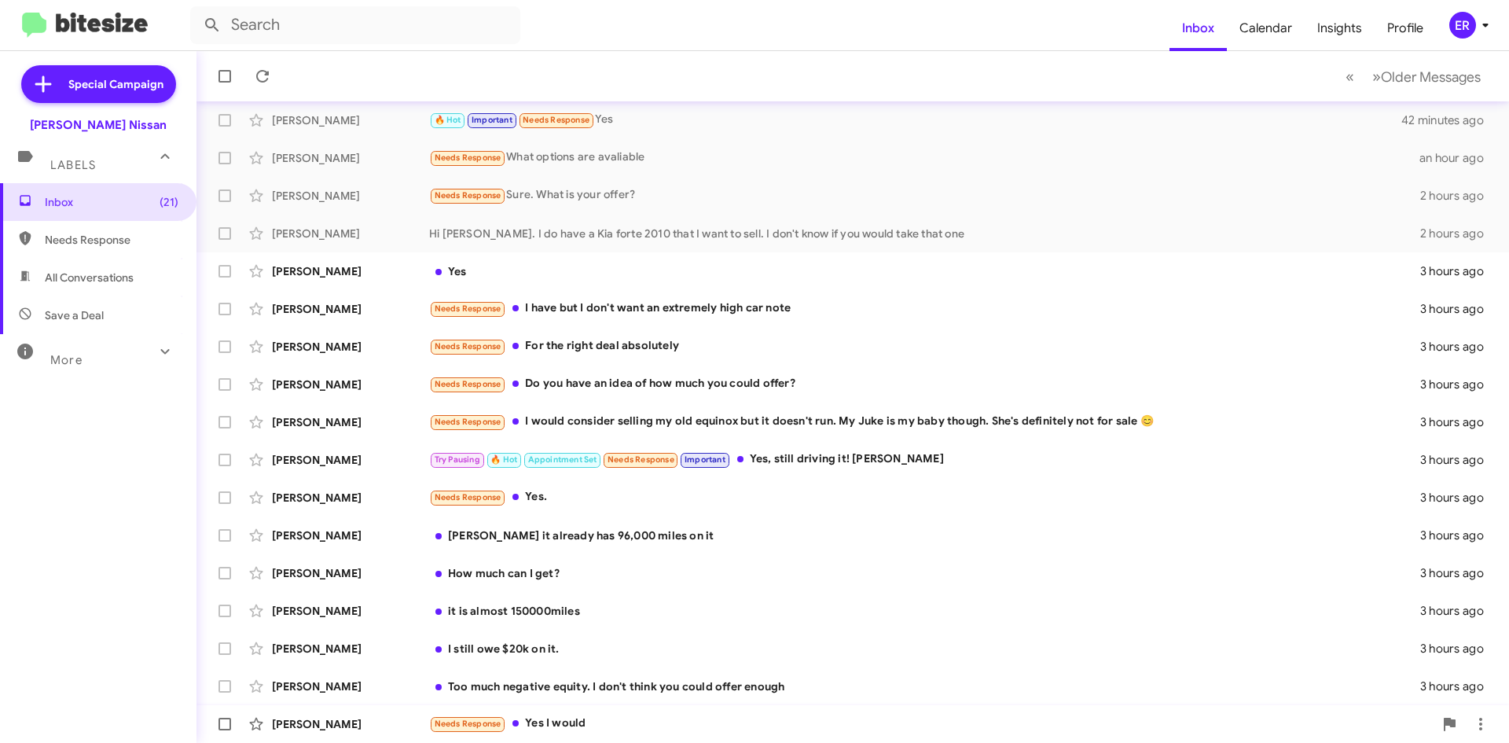
click at [623, 726] on div "Needs Response Yes I would" at bounding box center [931, 724] width 1005 height 18
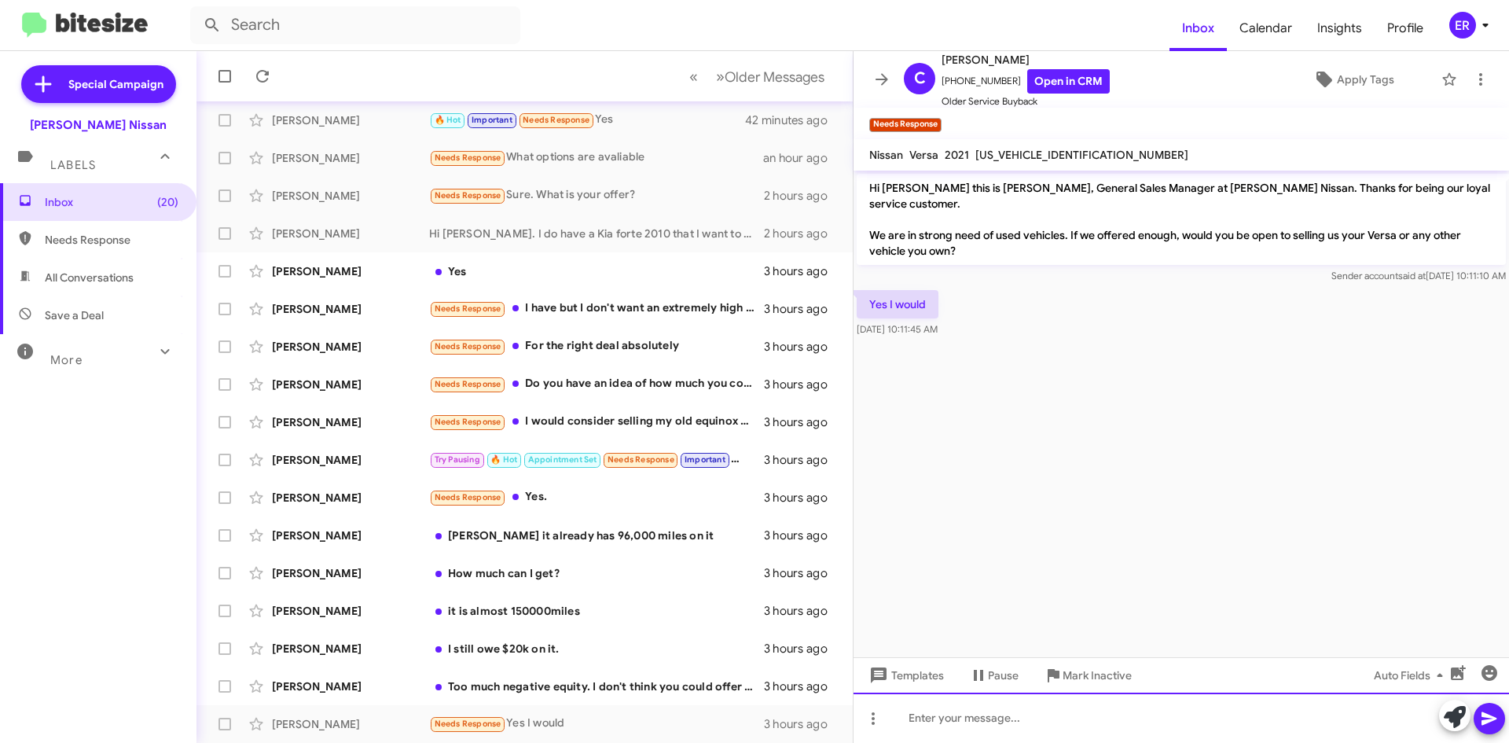
click at [1223, 723] on div at bounding box center [1182, 718] width 656 height 50
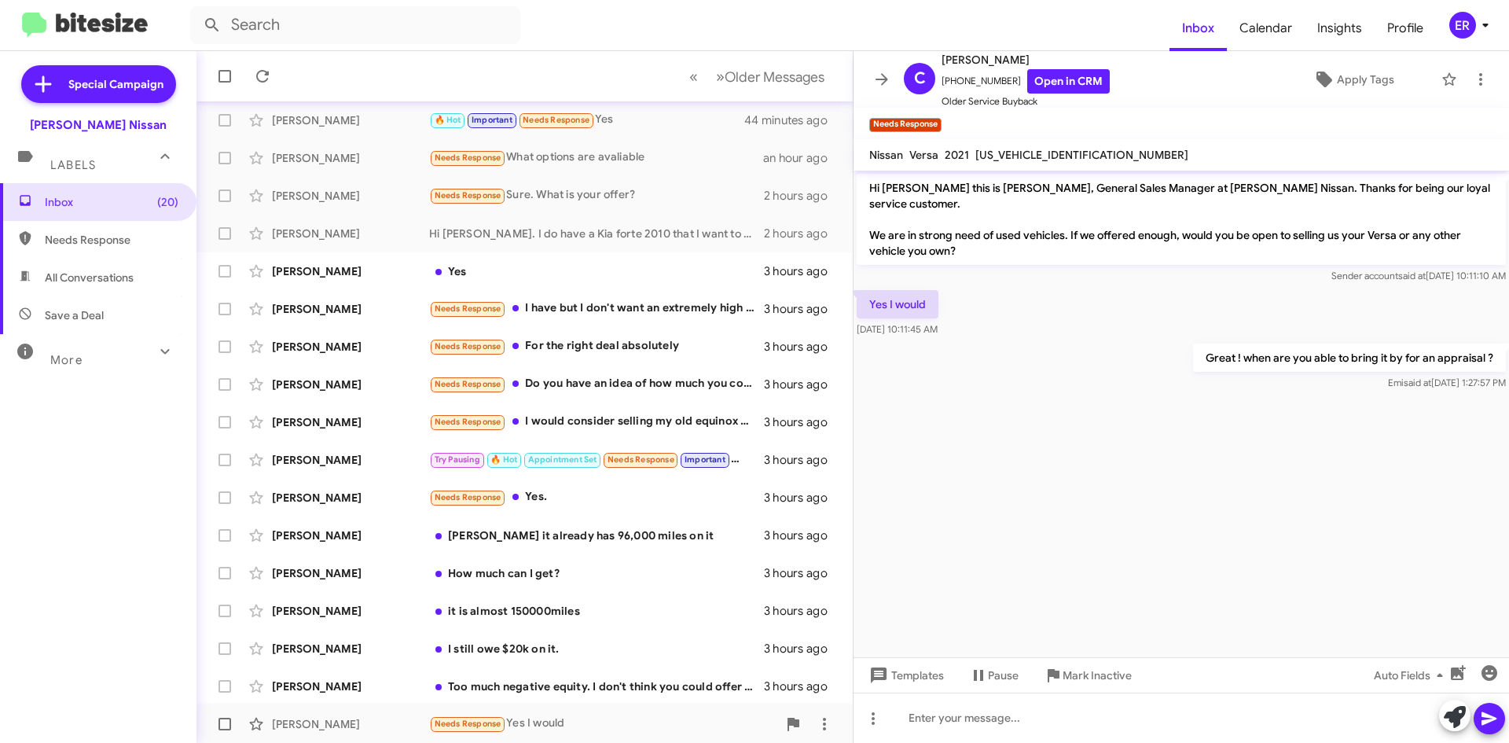
click at [555, 708] on span "[PERSON_NAME] Needs Response Yes I would 3 hours ago" at bounding box center [525, 724] width 656 height 38
click at [571, 689] on div "Too much negative equity. I don't think you could offer enough" at bounding box center [603, 686] width 348 height 16
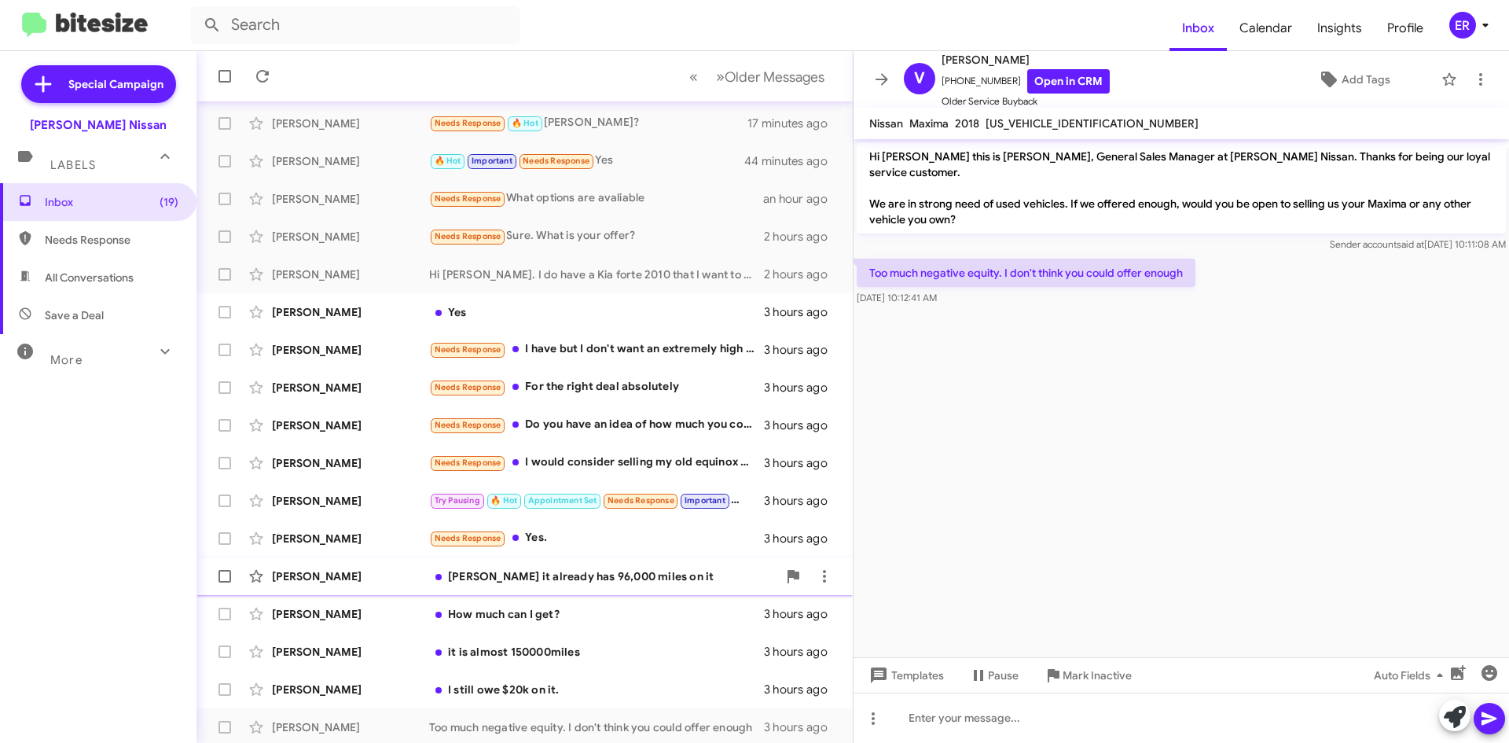
scroll to position [94, 0]
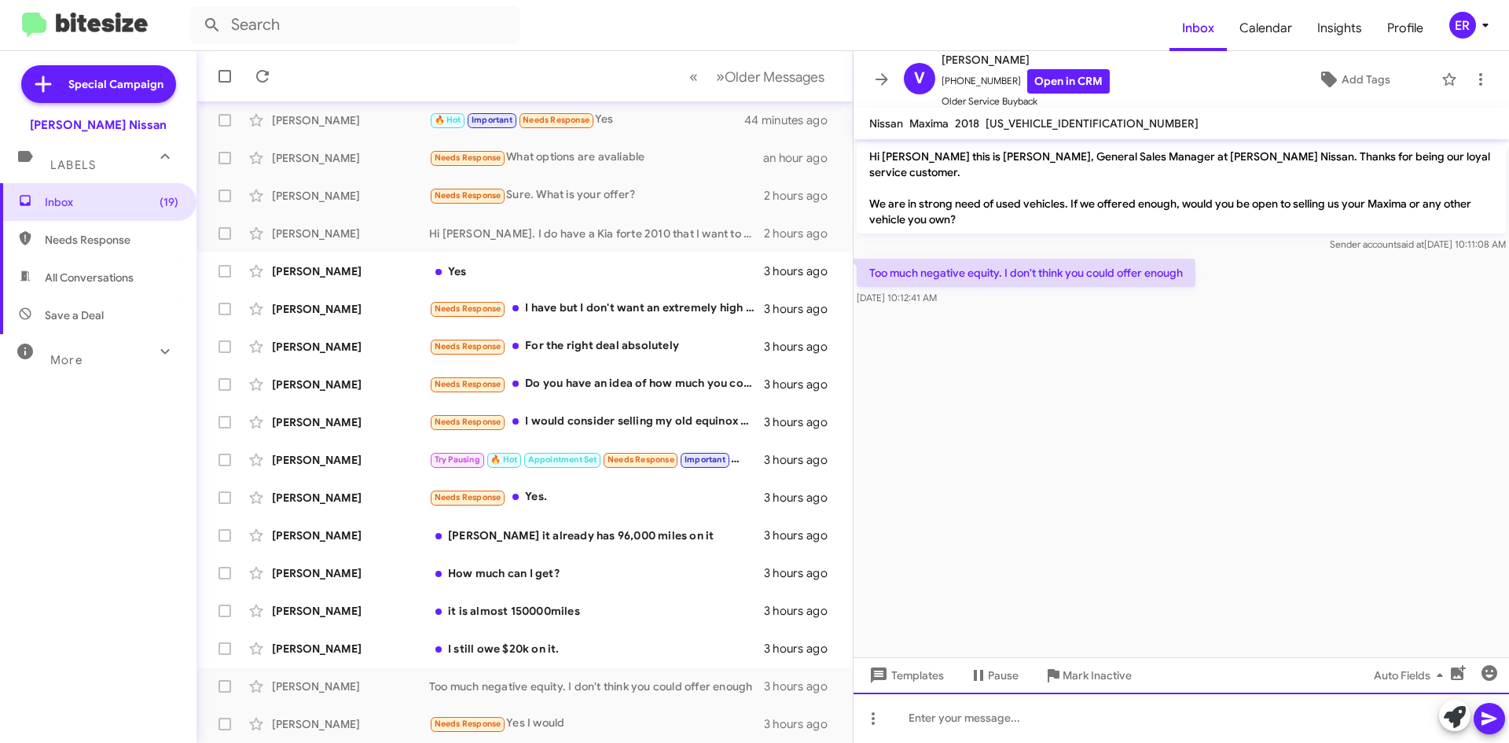
click at [1243, 703] on div at bounding box center [1182, 718] width 656 height 50
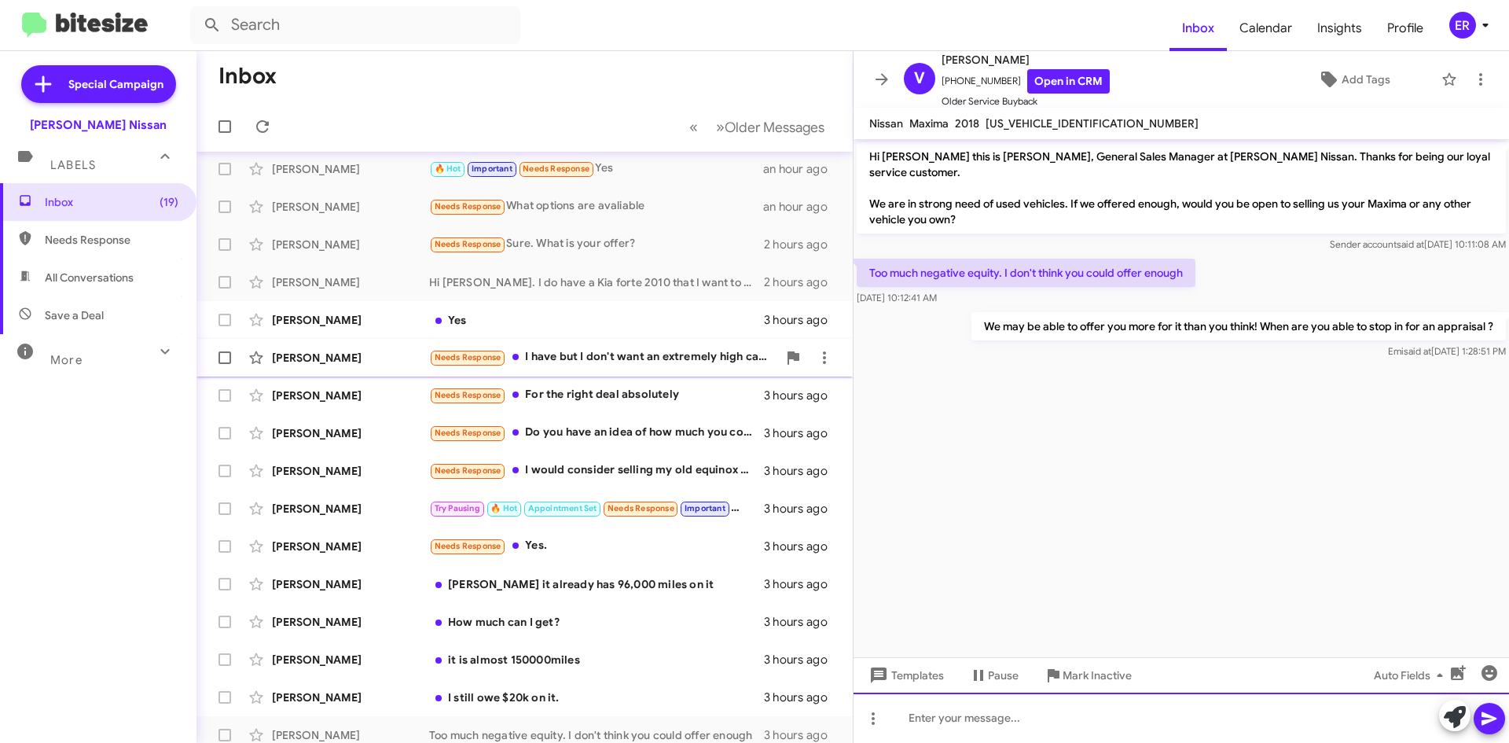
scroll to position [0, 0]
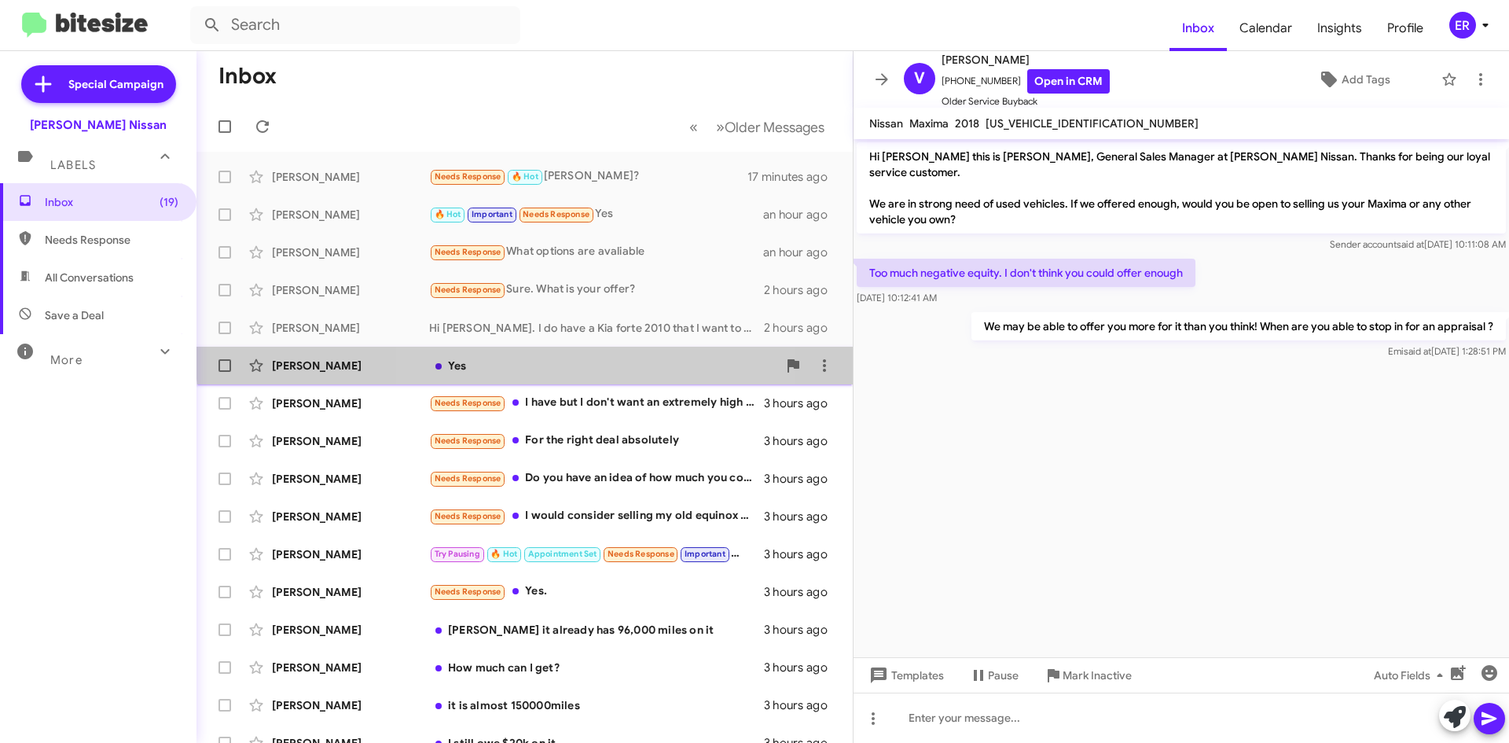
click at [610, 355] on div "[PERSON_NAME] Yes 3 hours ago" at bounding box center [524, 365] width 631 height 31
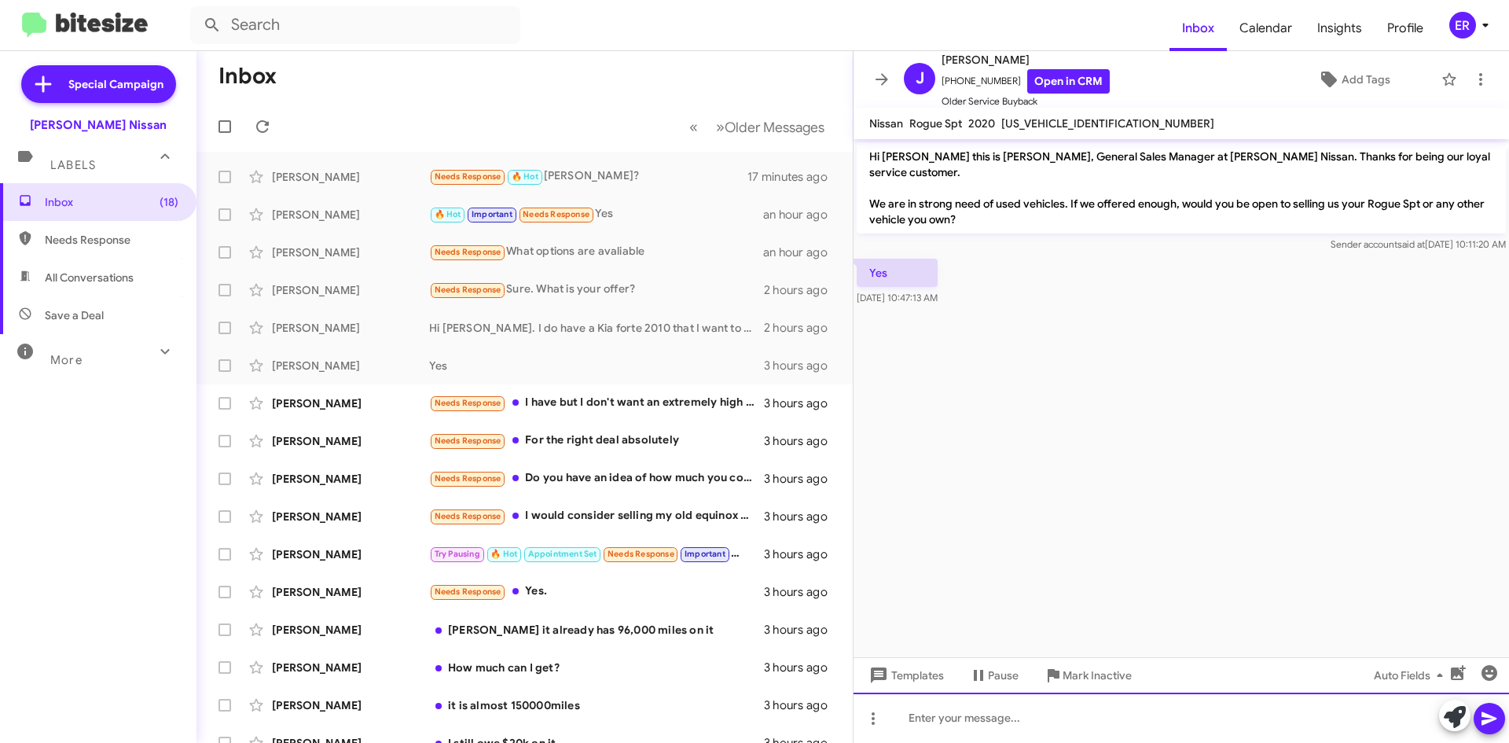
click at [1090, 730] on div at bounding box center [1182, 718] width 656 height 50
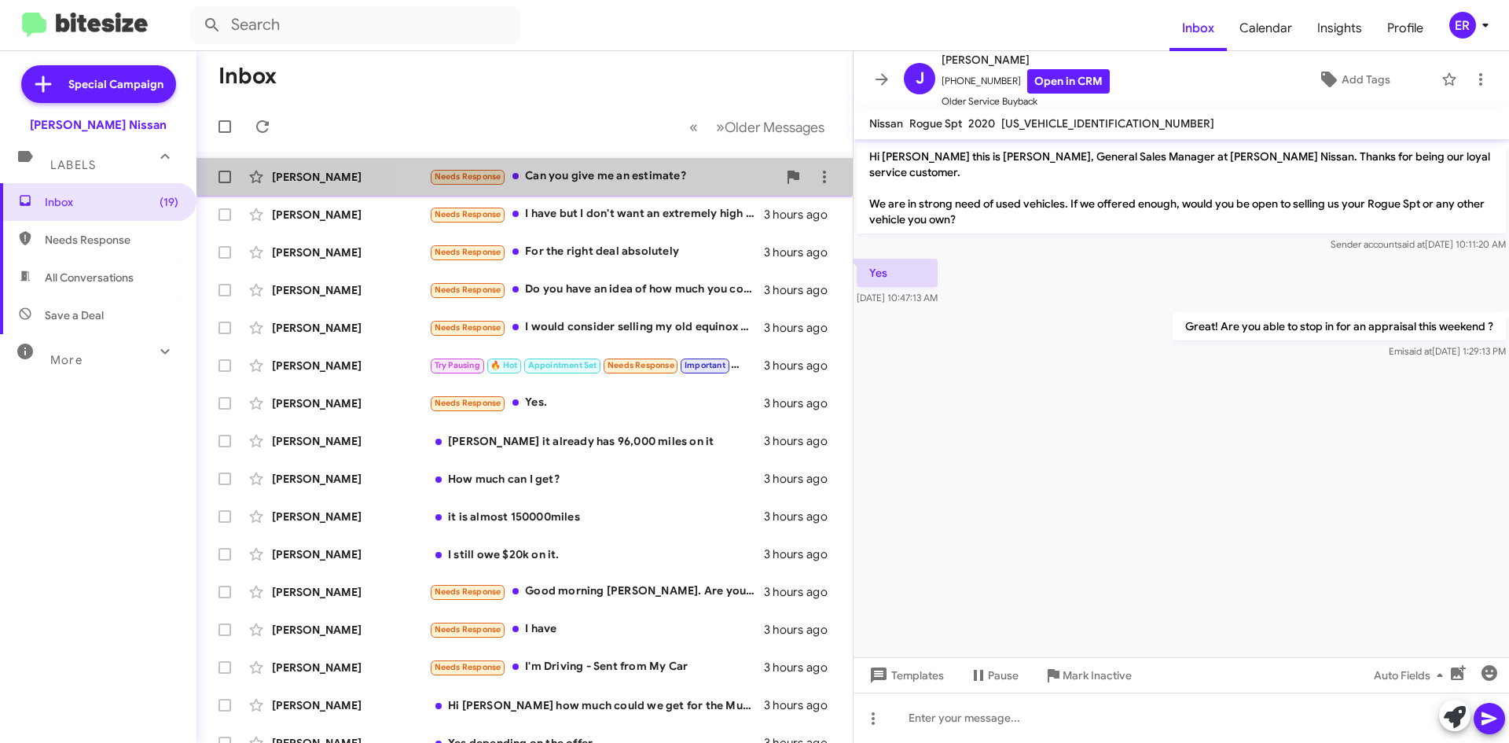
click at [710, 164] on div "[PERSON_NAME] Needs Response Can you give me an estimate? 2 minutes ago" at bounding box center [524, 176] width 631 height 31
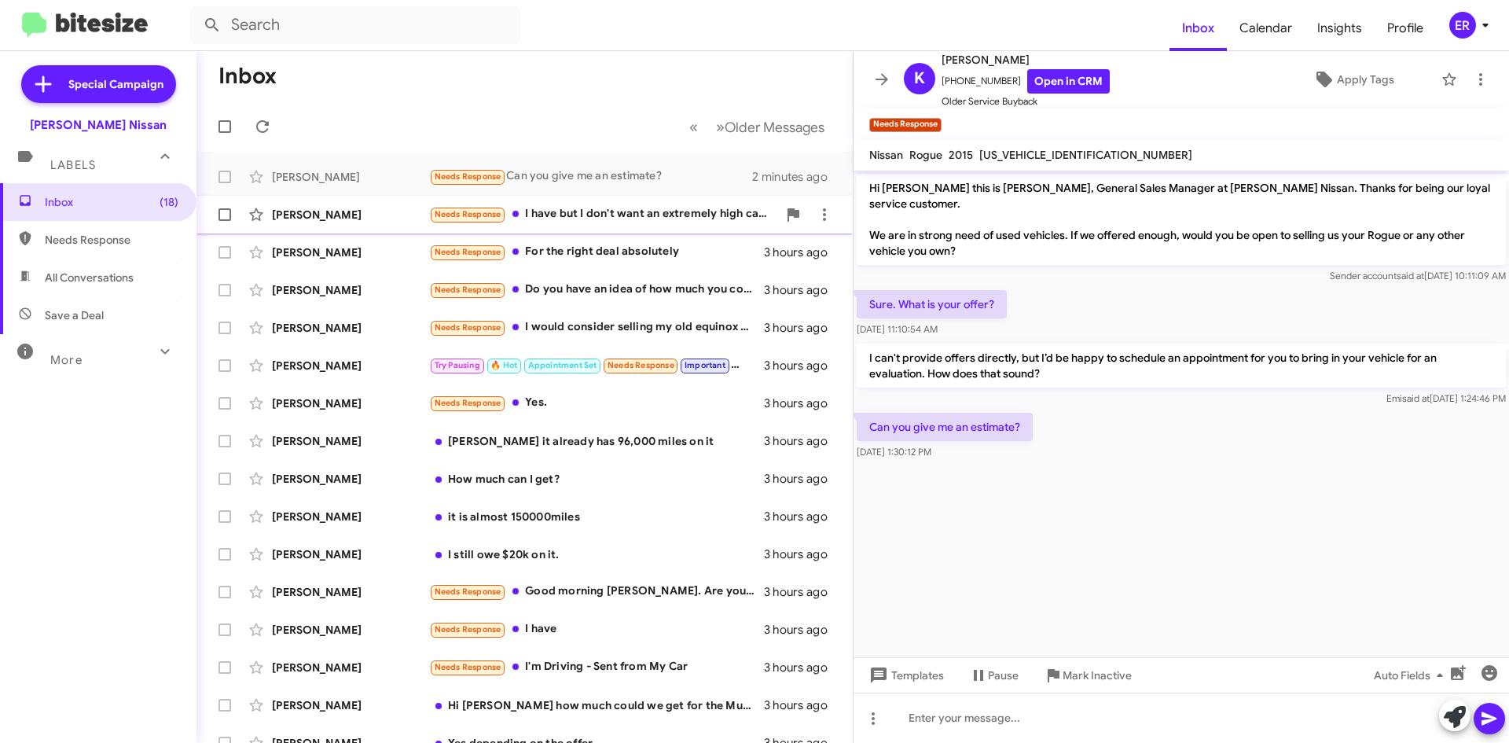
click at [624, 222] on div "Needs Response I have but I don't want an extremely high car note" at bounding box center [603, 214] width 348 height 18
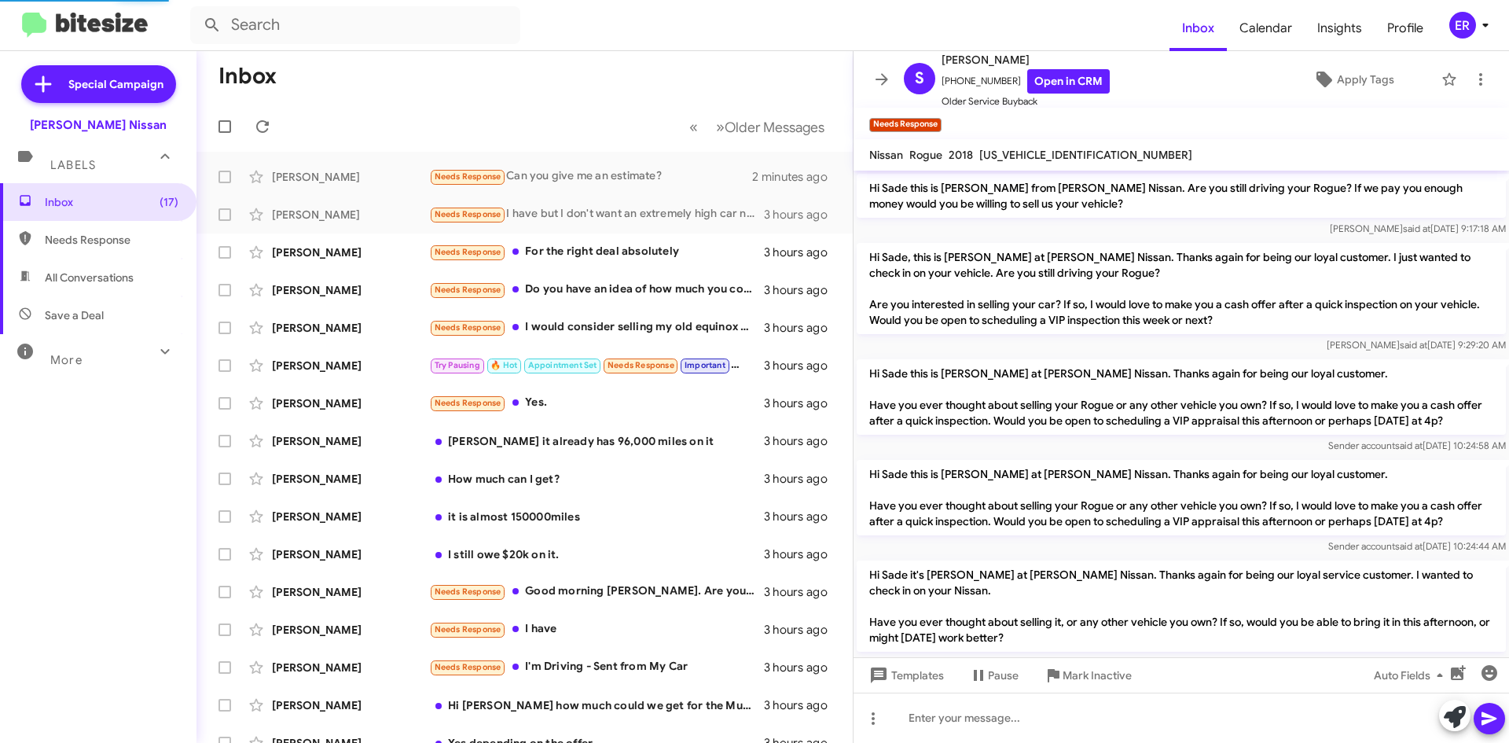
scroll to position [198, 0]
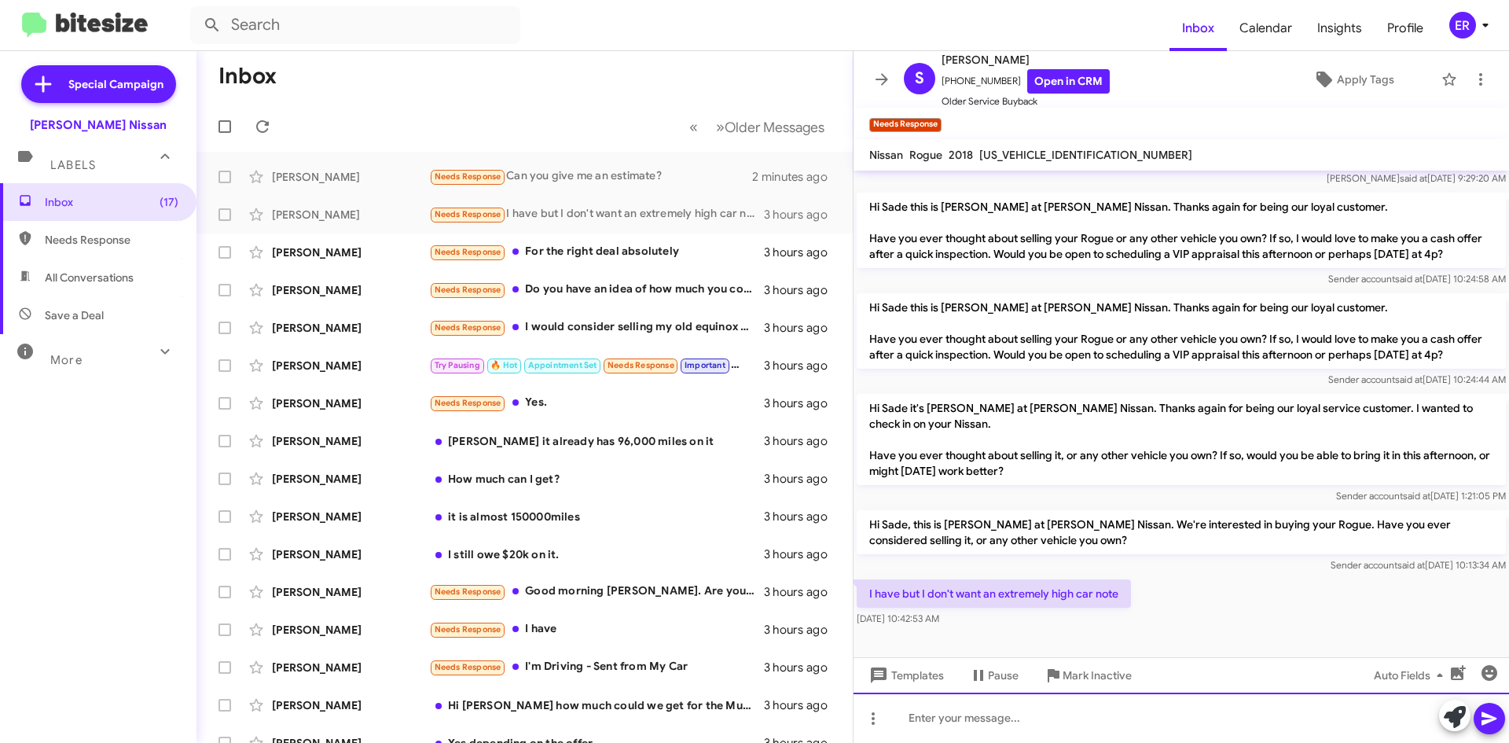
click at [1042, 708] on div at bounding box center [1182, 718] width 656 height 50
click at [1142, 716] on div "We can work out a deal for you! When are youable to stop in" at bounding box center [1182, 718] width 656 height 50
click at [1234, 716] on div "We can work out a deal for you! When are you able to stop in" at bounding box center [1182, 718] width 656 height 50
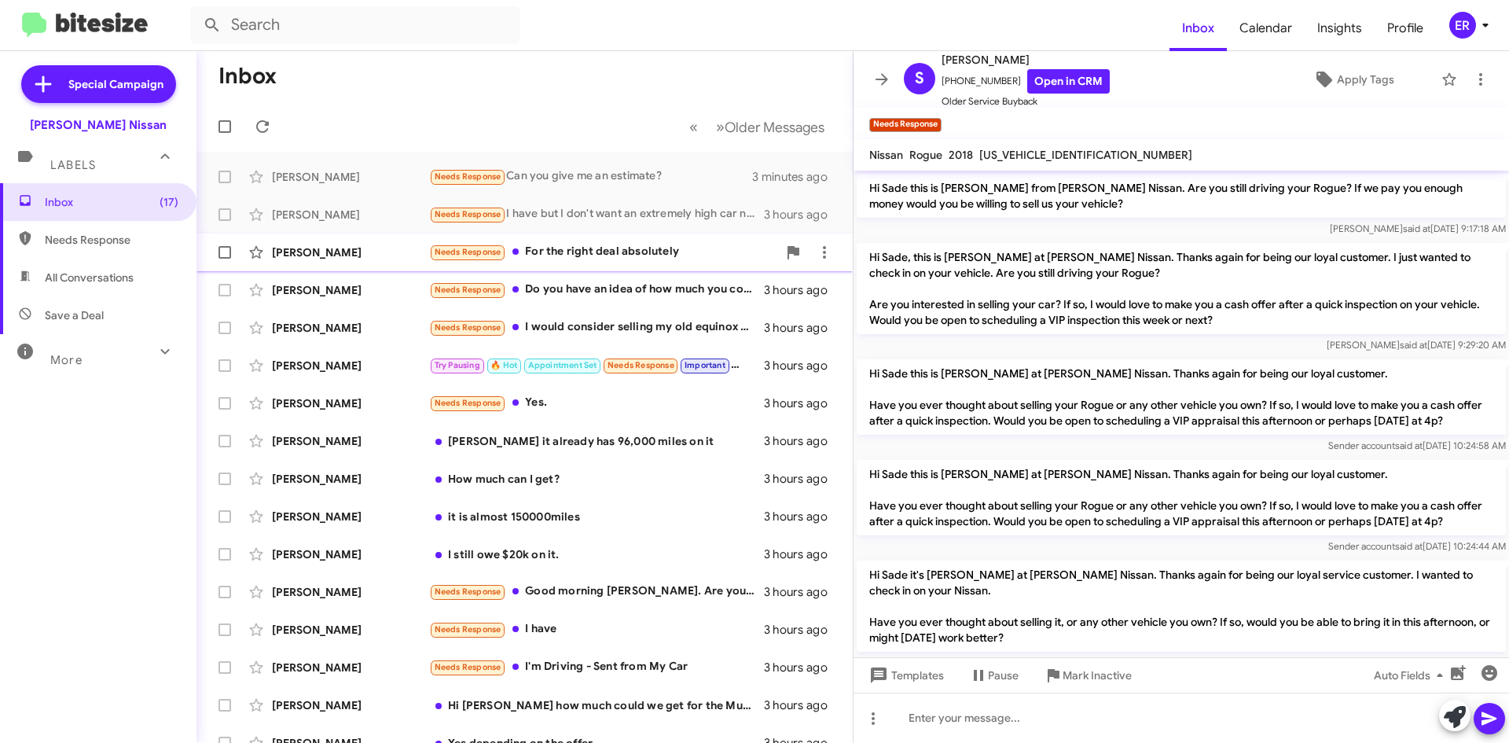
click at [650, 262] on div "[PERSON_NAME] Needs Response For the right deal absolutely 3 hours ago" at bounding box center [524, 252] width 631 height 31
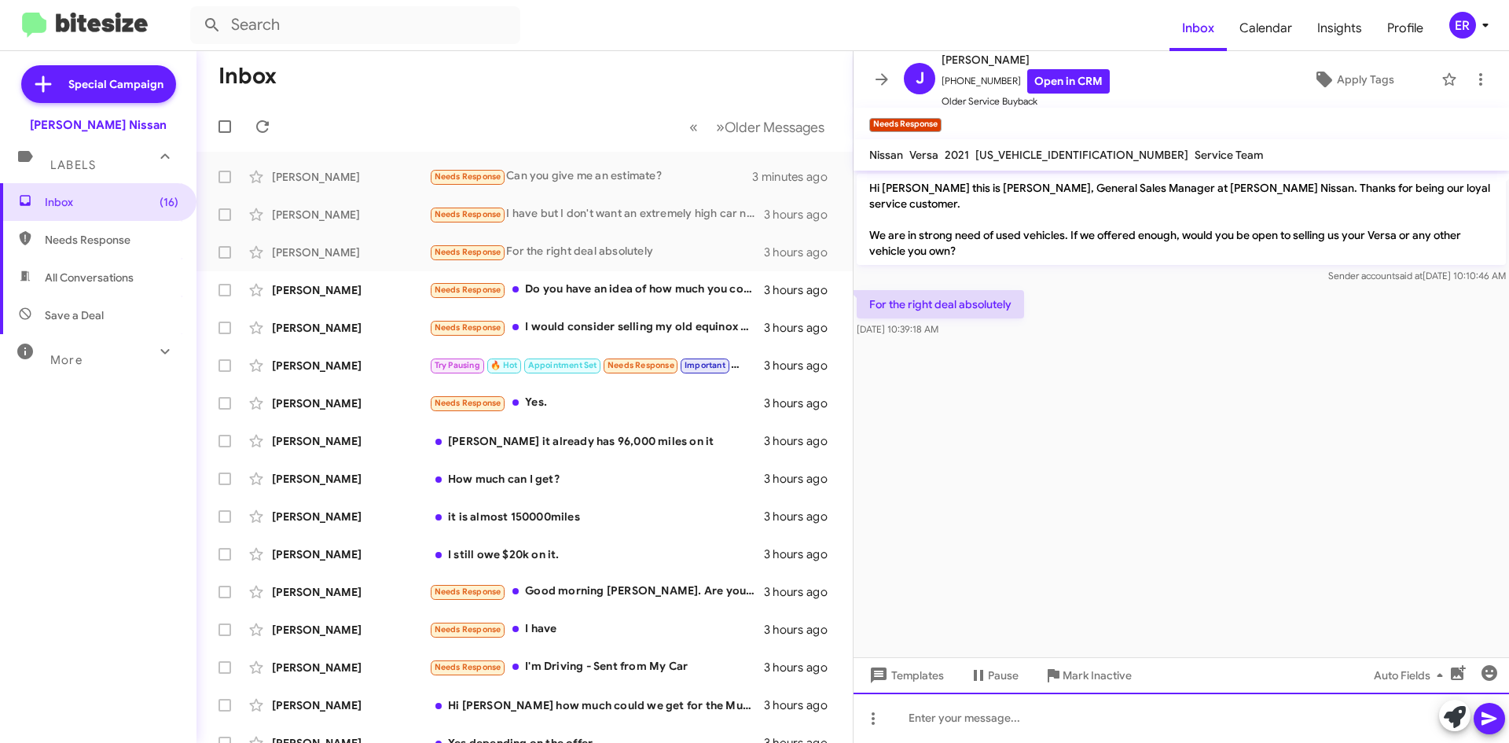
click at [1114, 717] on div at bounding box center [1182, 718] width 656 height 50
